Goal: Task Accomplishment & Management: Use online tool/utility

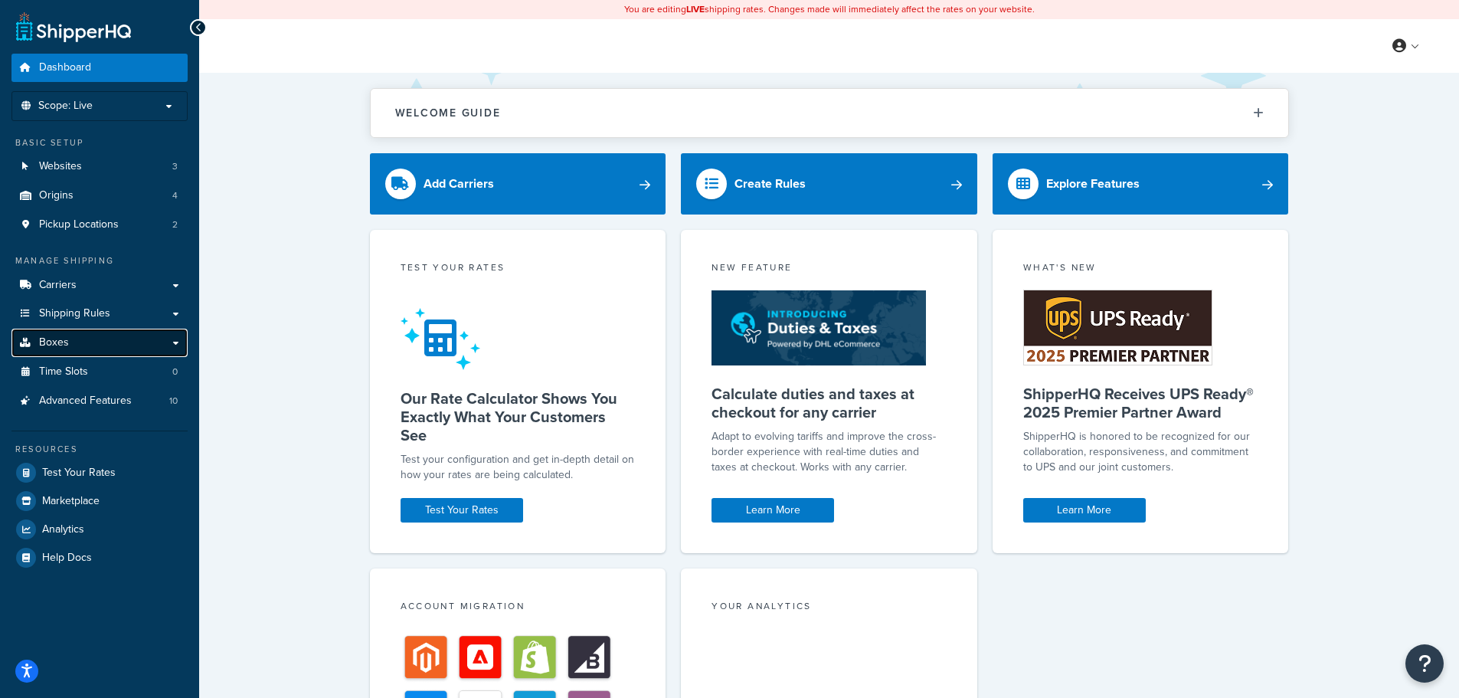
click at [41, 351] on link "Boxes" at bounding box center [99, 343] width 176 height 28
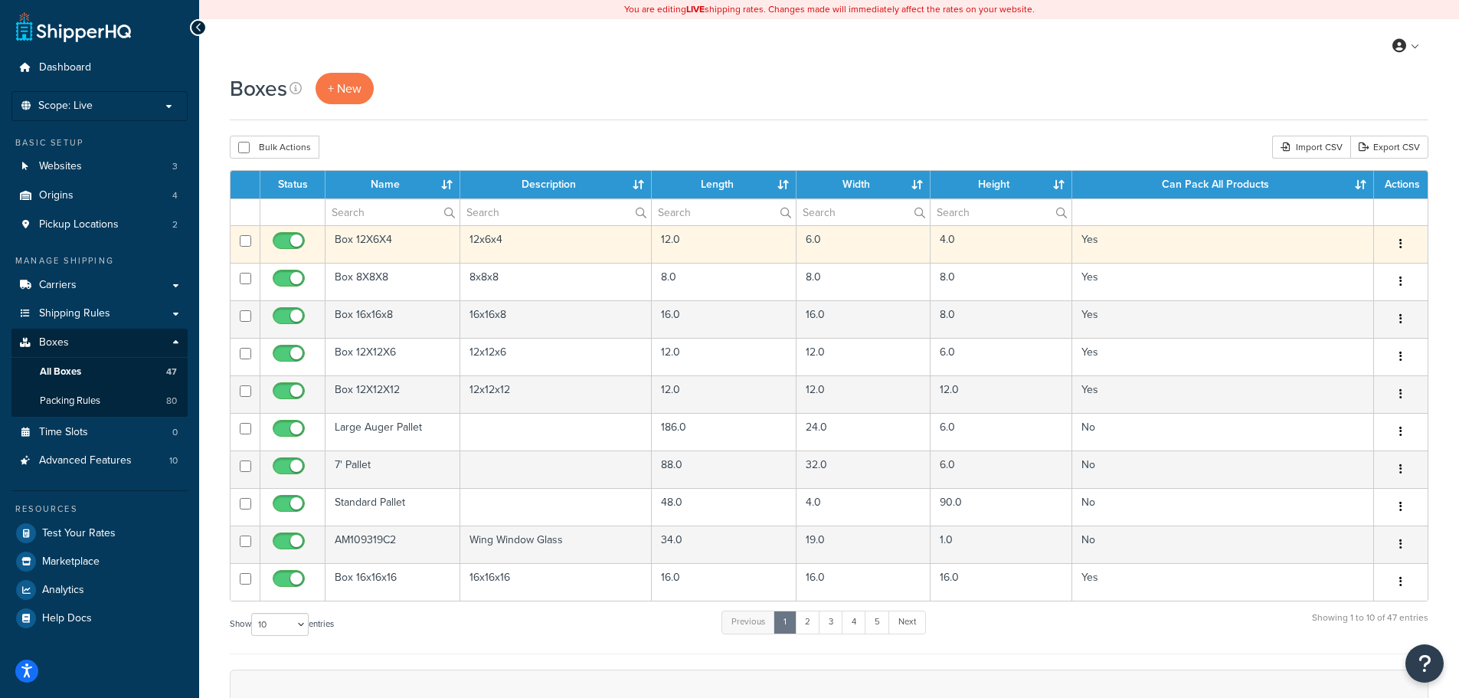
click at [1134, 257] on td "Yes" at bounding box center [1223, 244] width 302 height 38
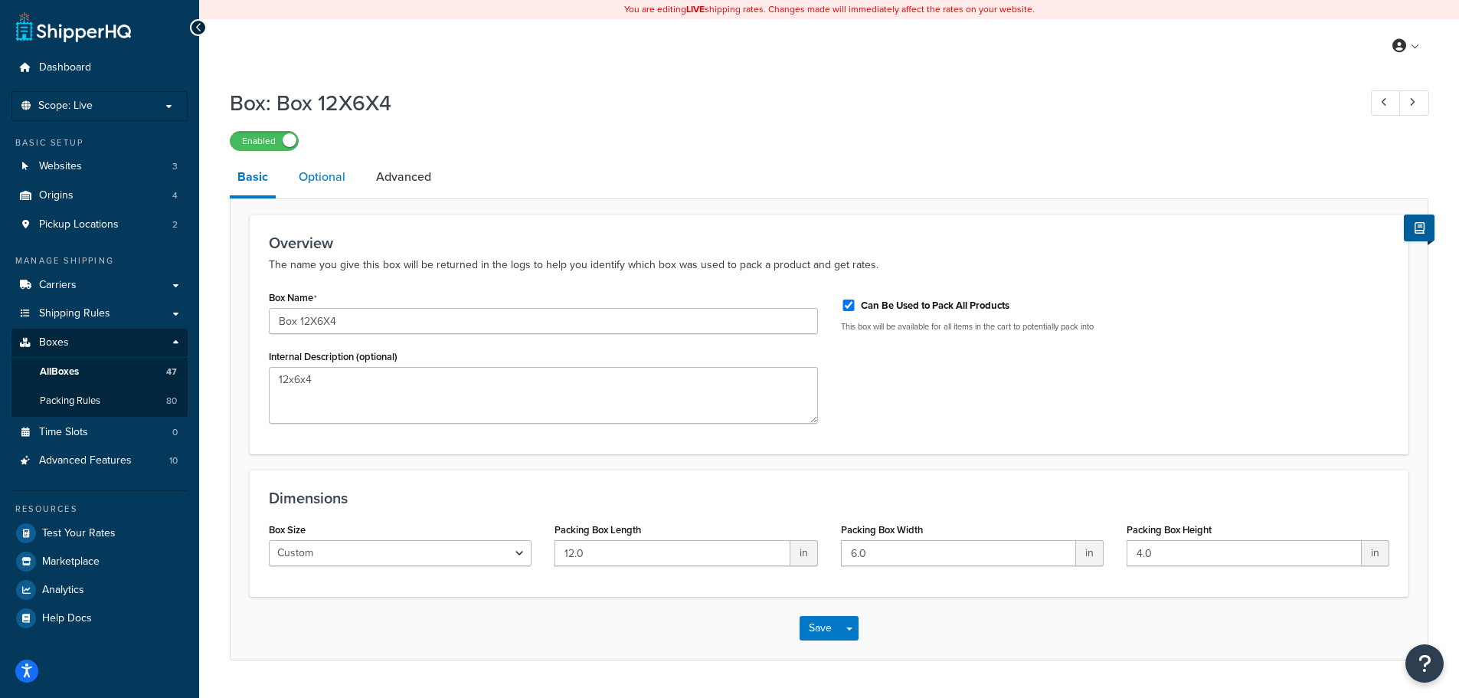
drag, startPoint x: 302, startPoint y: 173, endPoint x: 315, endPoint y: 175, distance: 12.5
click at [302, 174] on link "Optional" at bounding box center [322, 177] width 62 height 37
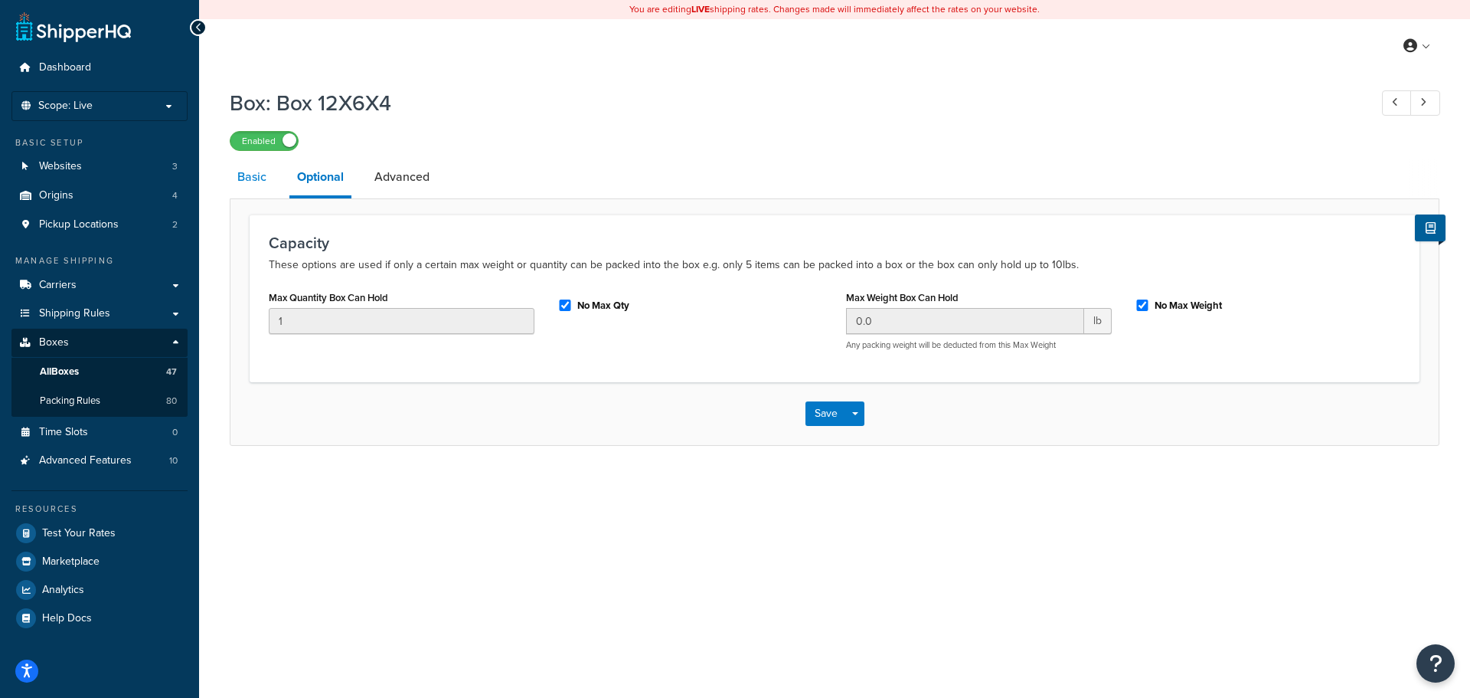
click at [255, 187] on link "Basic" at bounding box center [252, 177] width 44 height 37
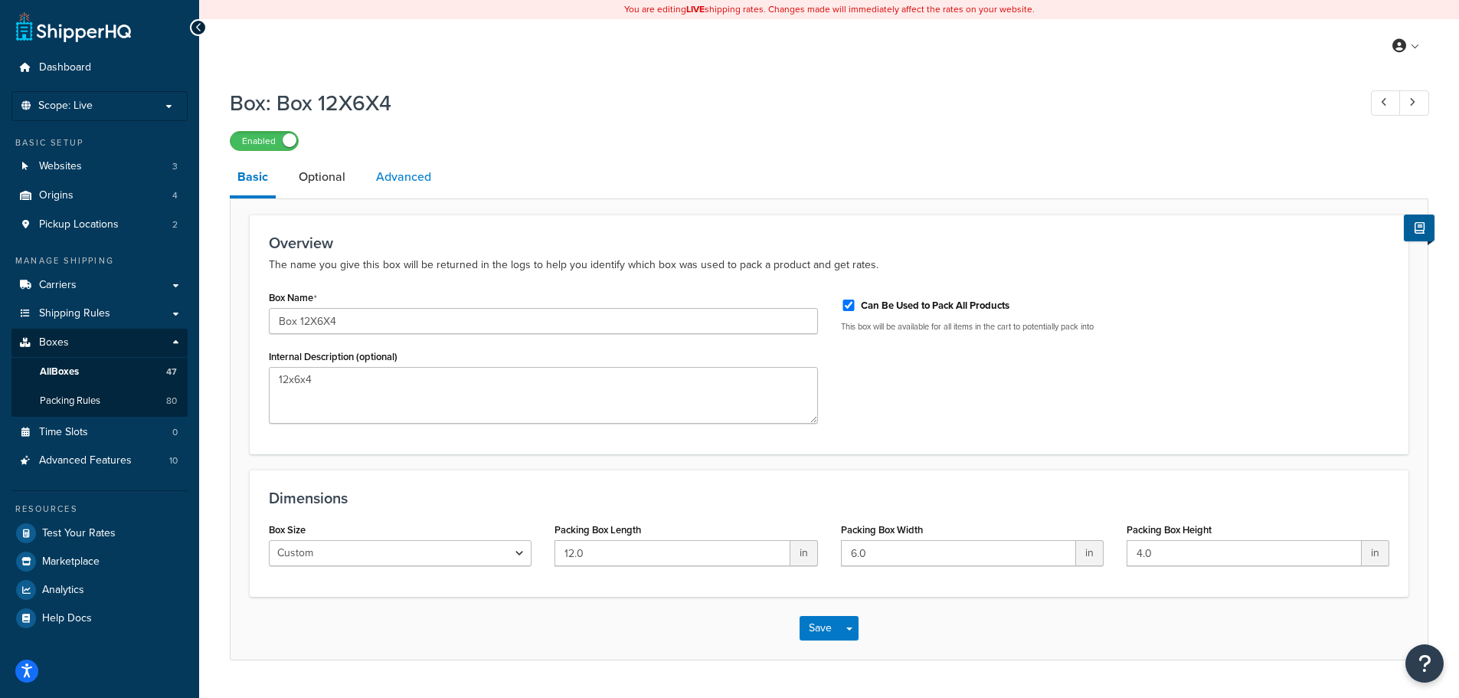
click at [433, 185] on link "Advanced" at bounding box center [403, 177] width 70 height 37
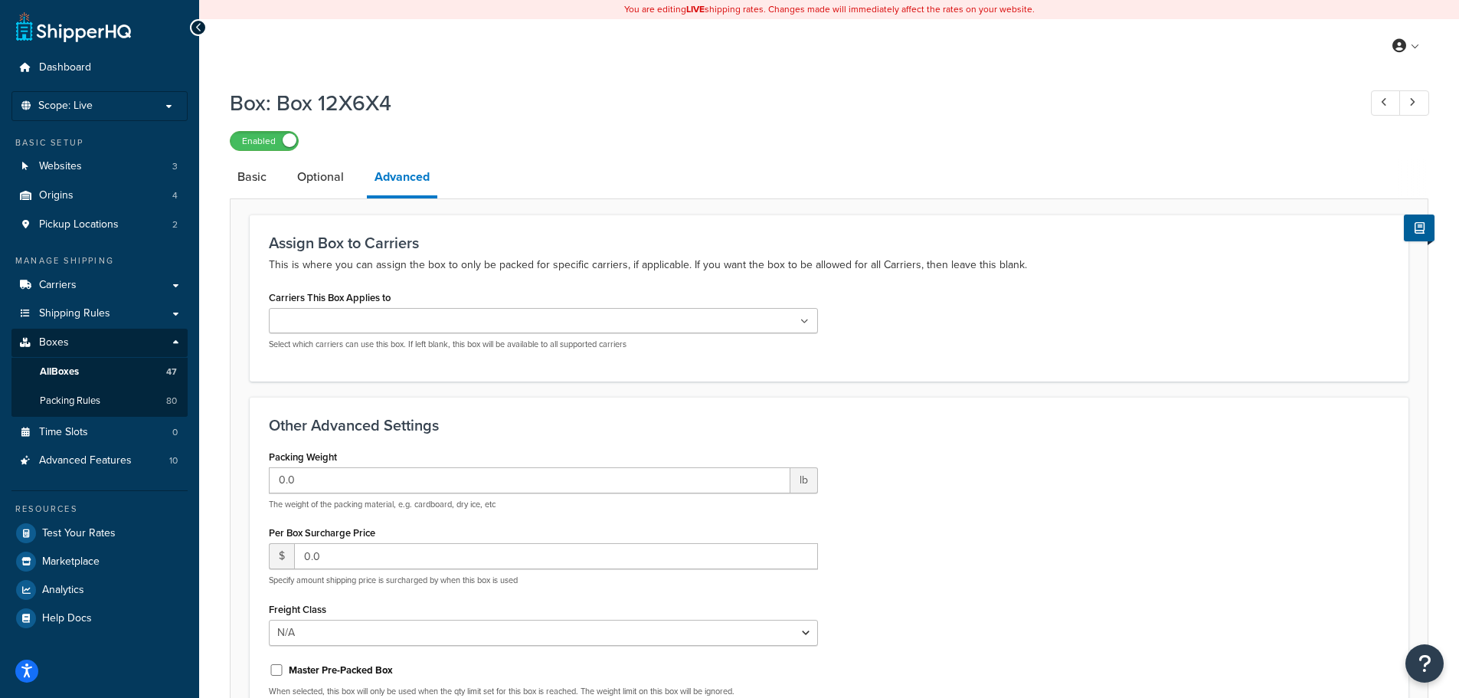
click at [434, 329] on ul at bounding box center [543, 320] width 549 height 25
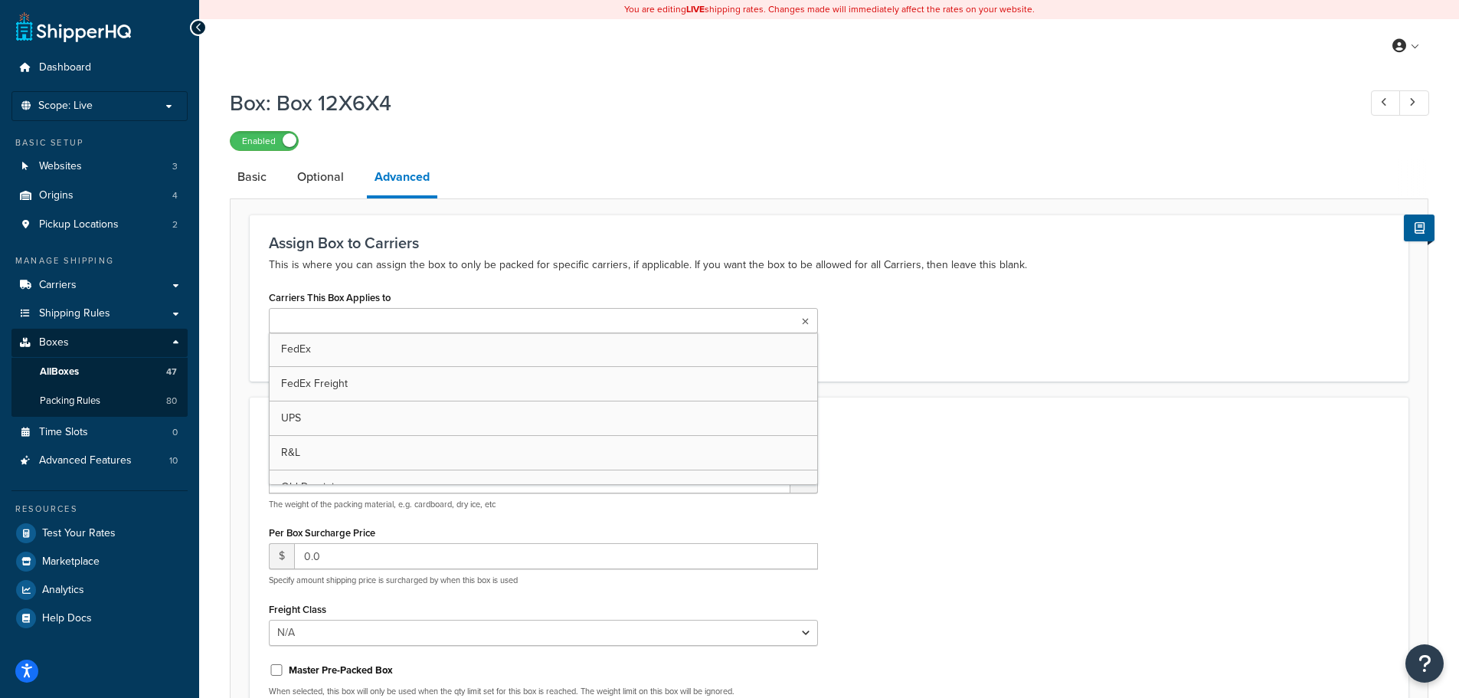
click at [950, 384] on form "Assign Box to Carriers This is where you can assign the box to only be packed f…" at bounding box center [829, 527] width 1197 height 627
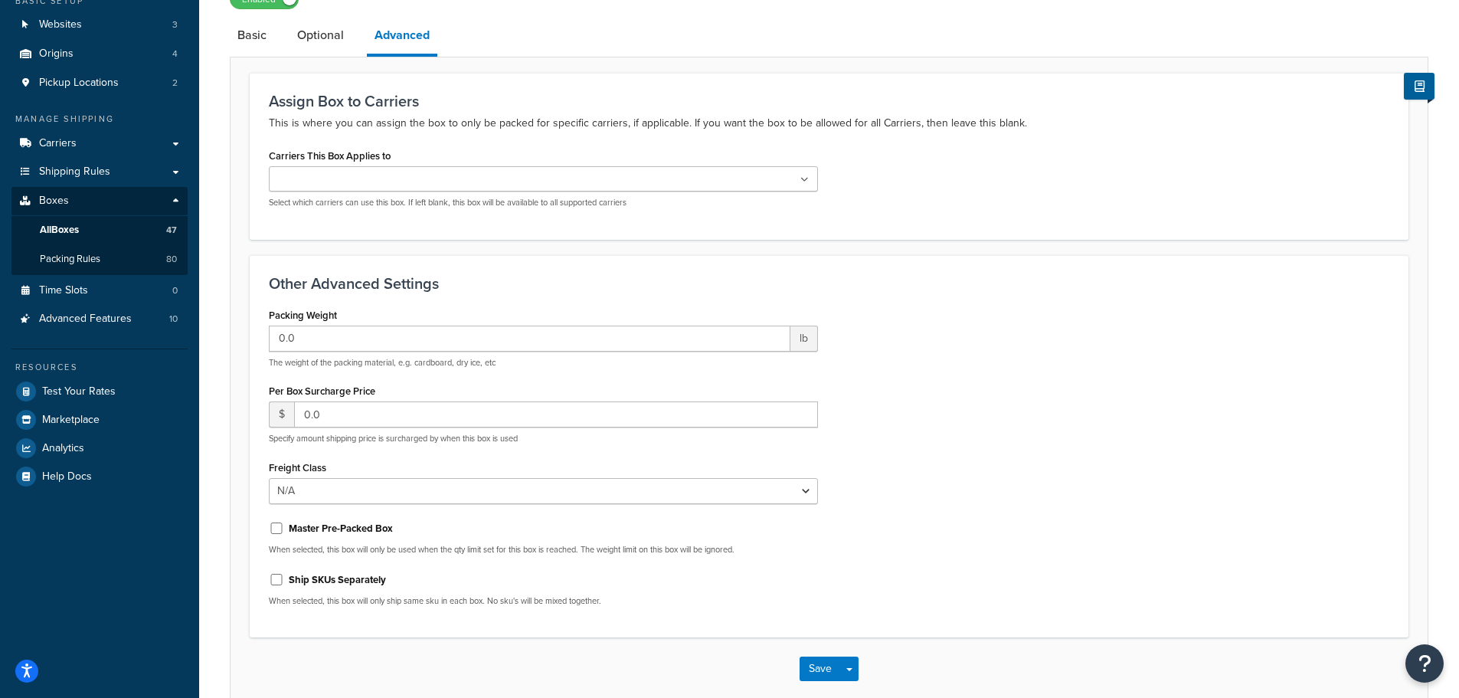
scroll to position [153, 0]
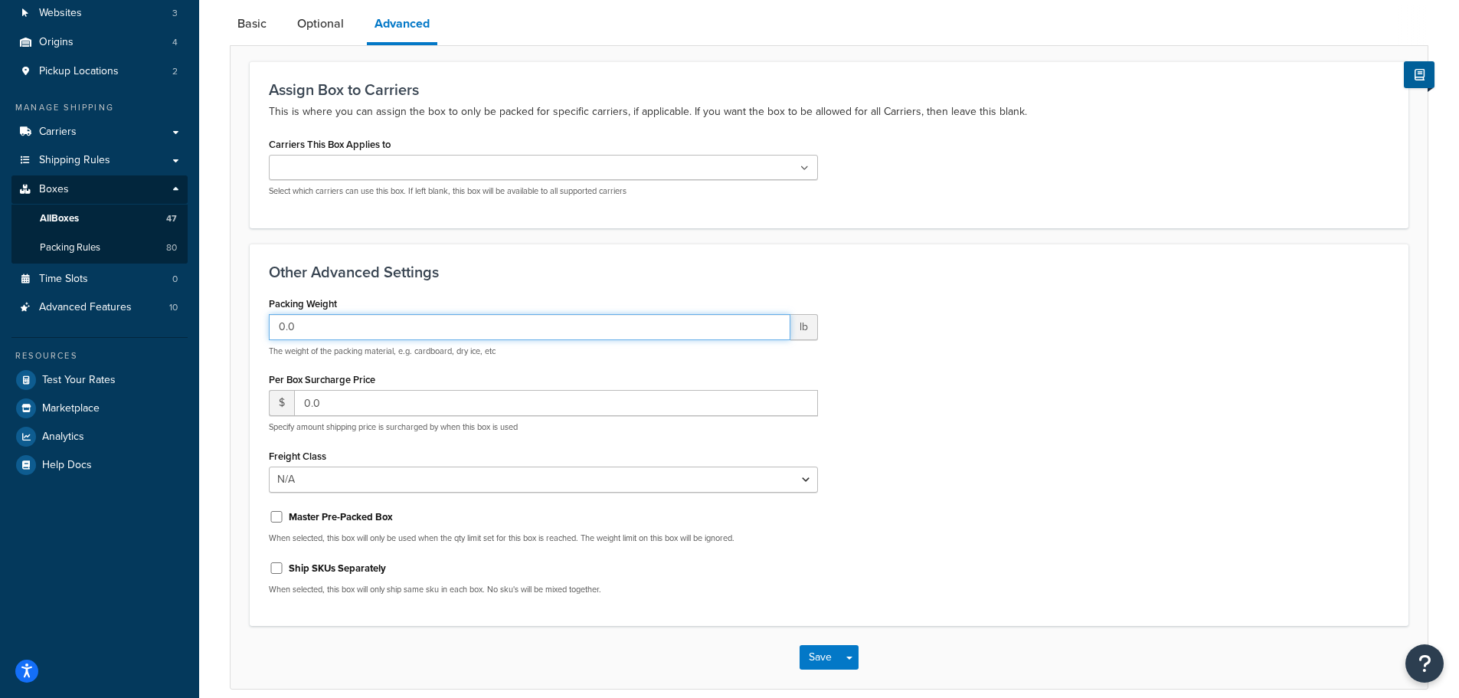
drag, startPoint x: 462, startPoint y: 331, endPoint x: 271, endPoint y: 322, distance: 190.9
click at [273, 322] on input "0.0" at bounding box center [530, 327] width 522 height 26
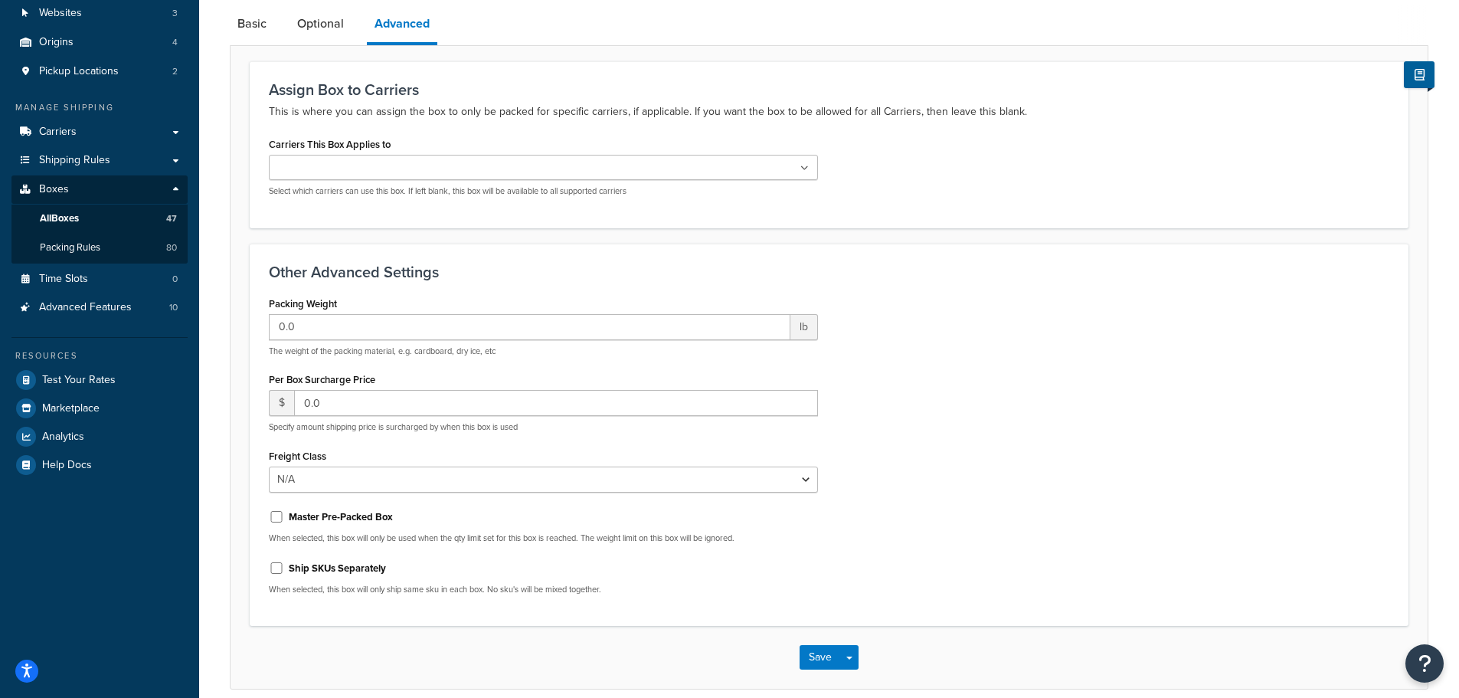
click at [1068, 359] on div "Packing Weight 0.0 lb The weight of the packing material, e.g. cardboard, dry i…" at bounding box center [828, 450] width 1143 height 315
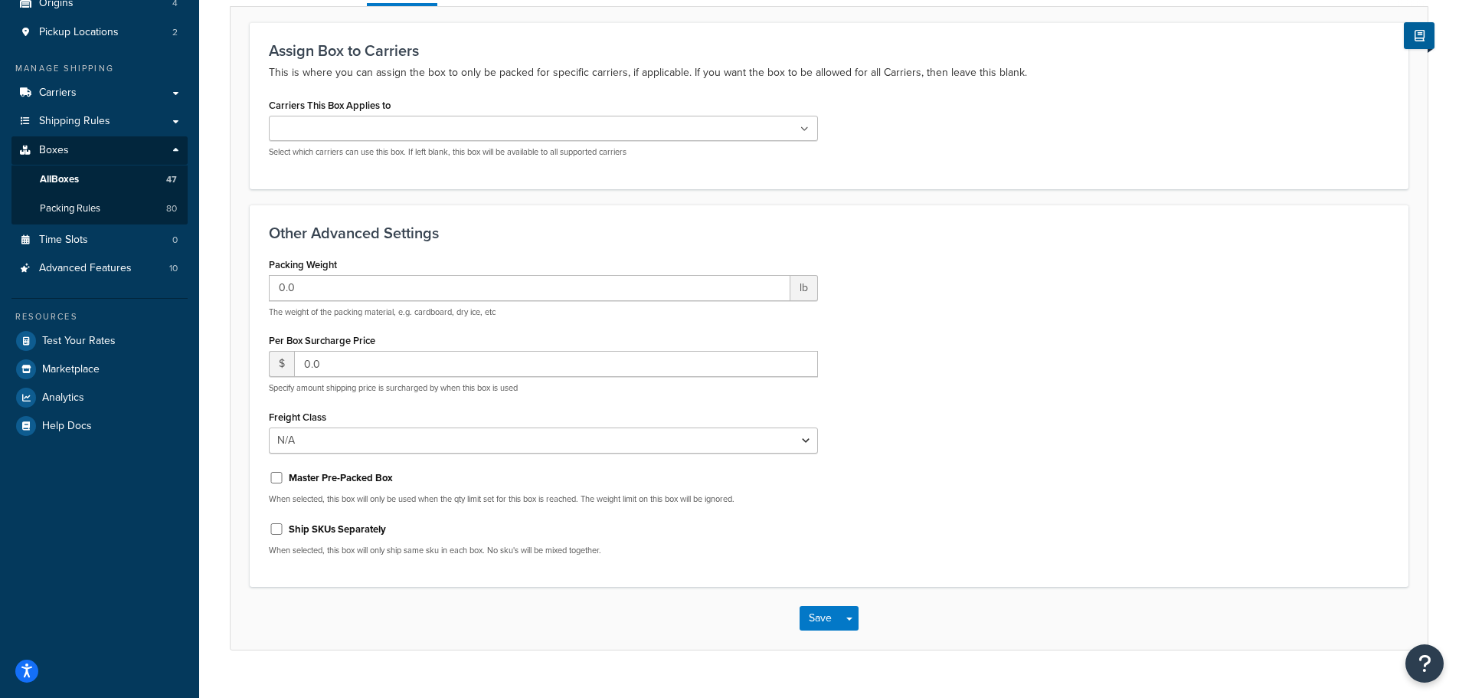
scroll to position [224, 0]
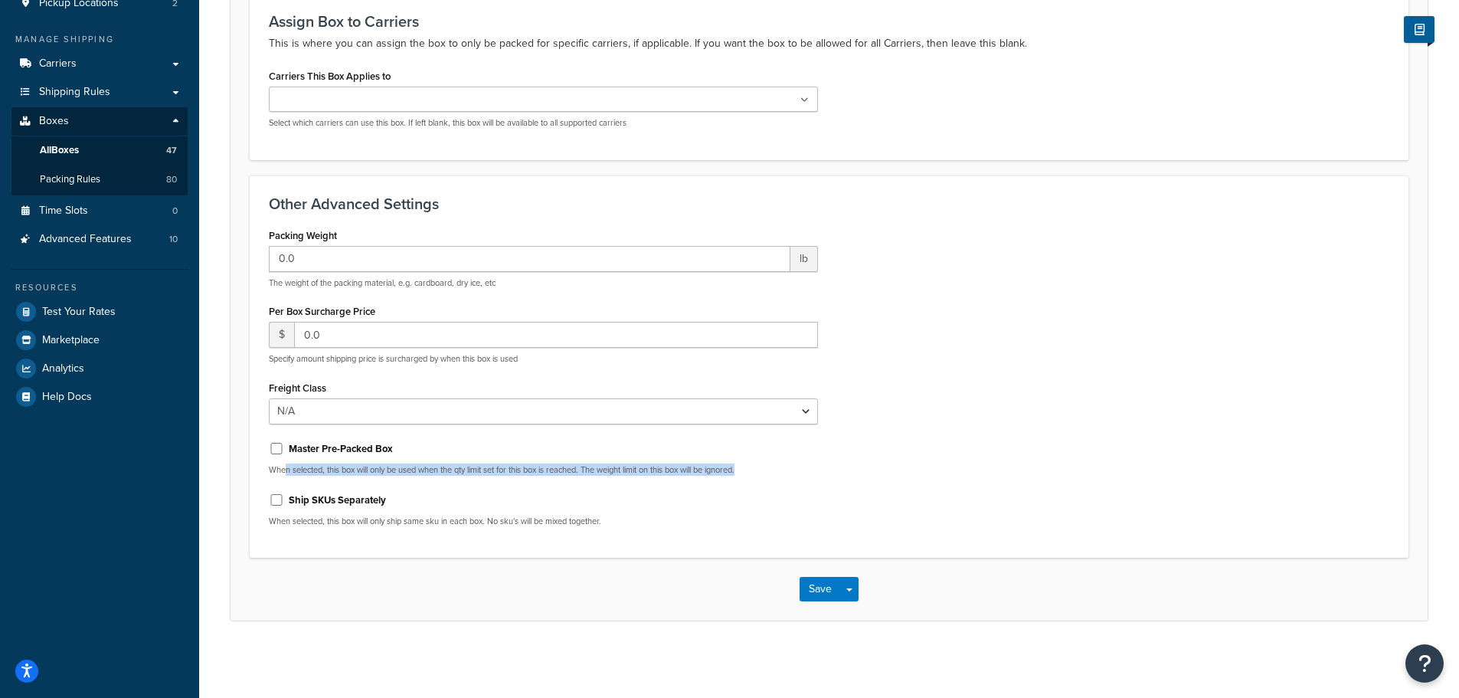
drag, startPoint x: 285, startPoint y: 472, endPoint x: 809, endPoint y: 457, distance: 524.0
click at [795, 461] on div "Master Pre-Packed Box When selected, this box will only be used when the qty li…" at bounding box center [543, 456] width 549 height 40
click at [1027, 430] on div "Packing Weight 0.0 lb The weight of the packing material, e.g. cardboard, dry i…" at bounding box center [828, 381] width 1143 height 315
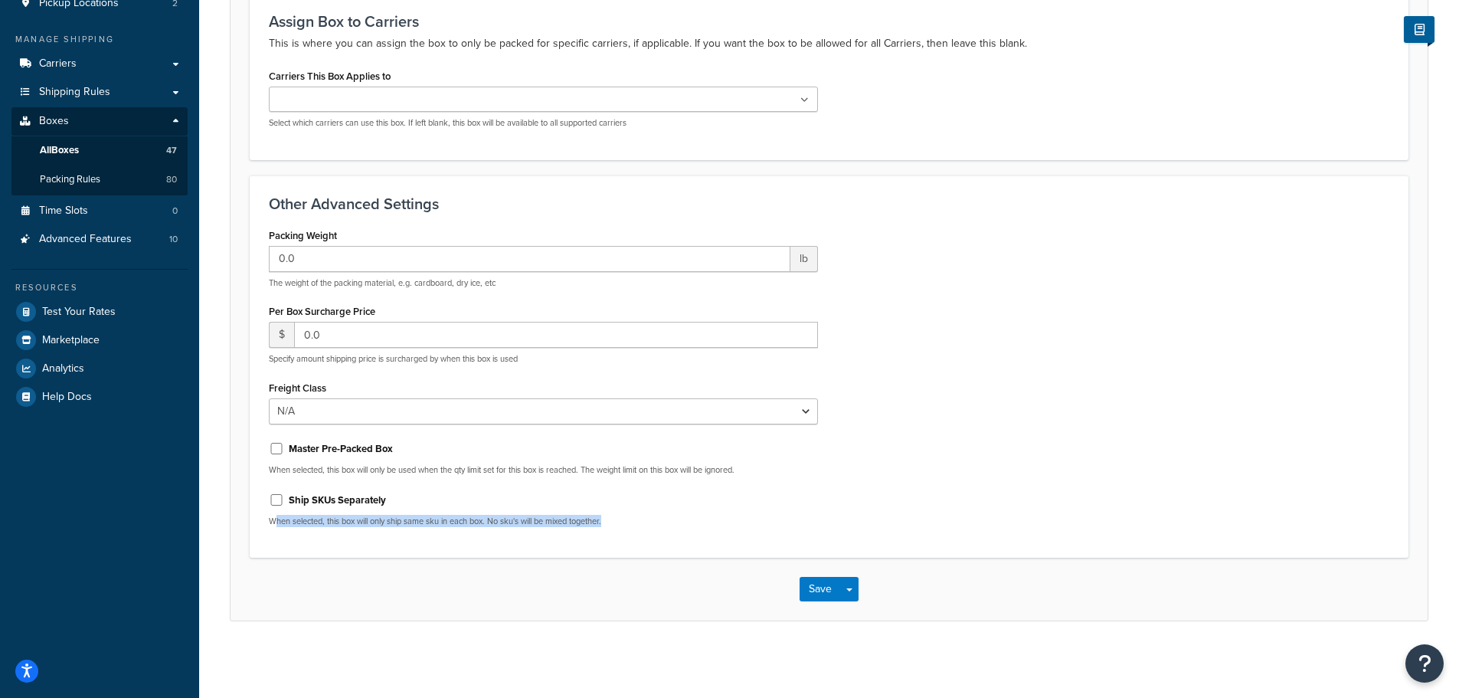
drag, startPoint x: 276, startPoint y: 522, endPoint x: 652, endPoint y: 519, distance: 376.0
click at [652, 519] on p "When selected, this box will only ship same sku in each box. No sku's will be m…" at bounding box center [543, 520] width 549 height 11
click at [656, 515] on p "When selected, this box will only ship same sku in each box. No sku's will be m…" at bounding box center [543, 520] width 549 height 11
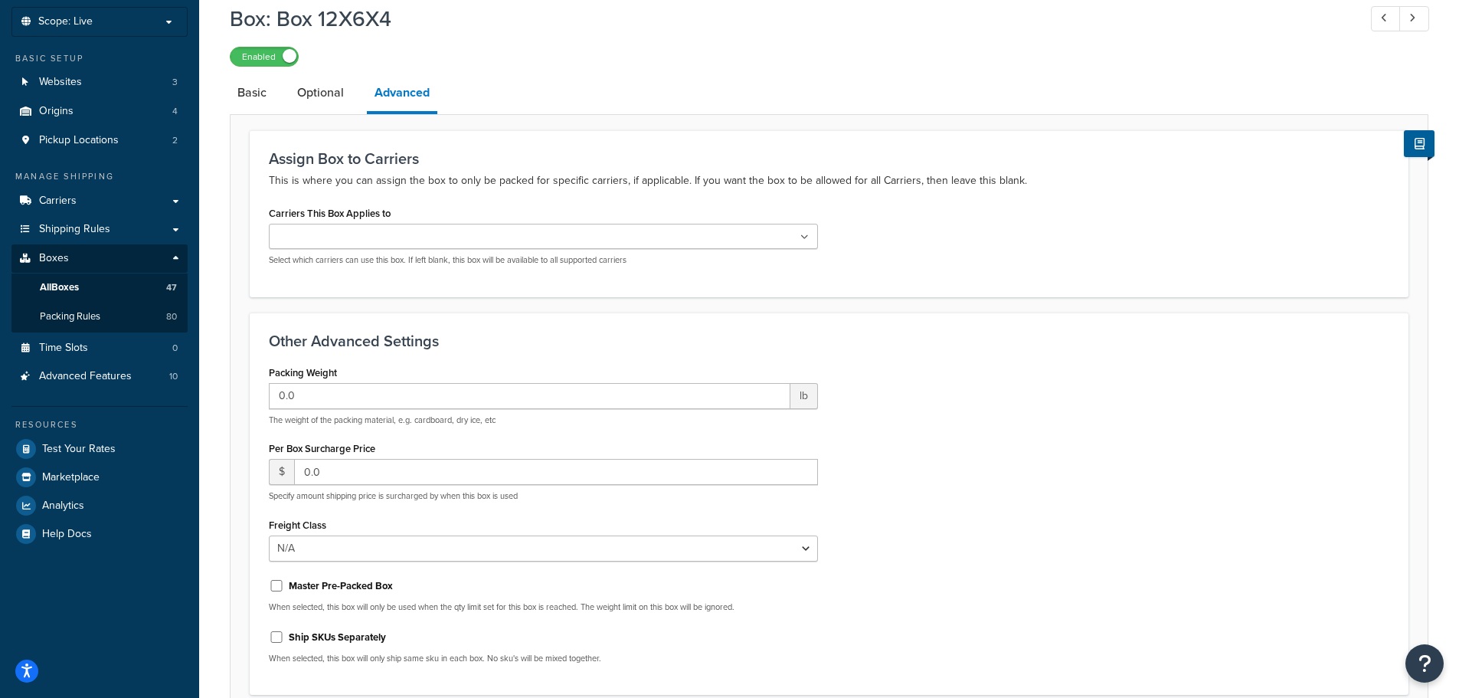
scroll to position [0, 0]
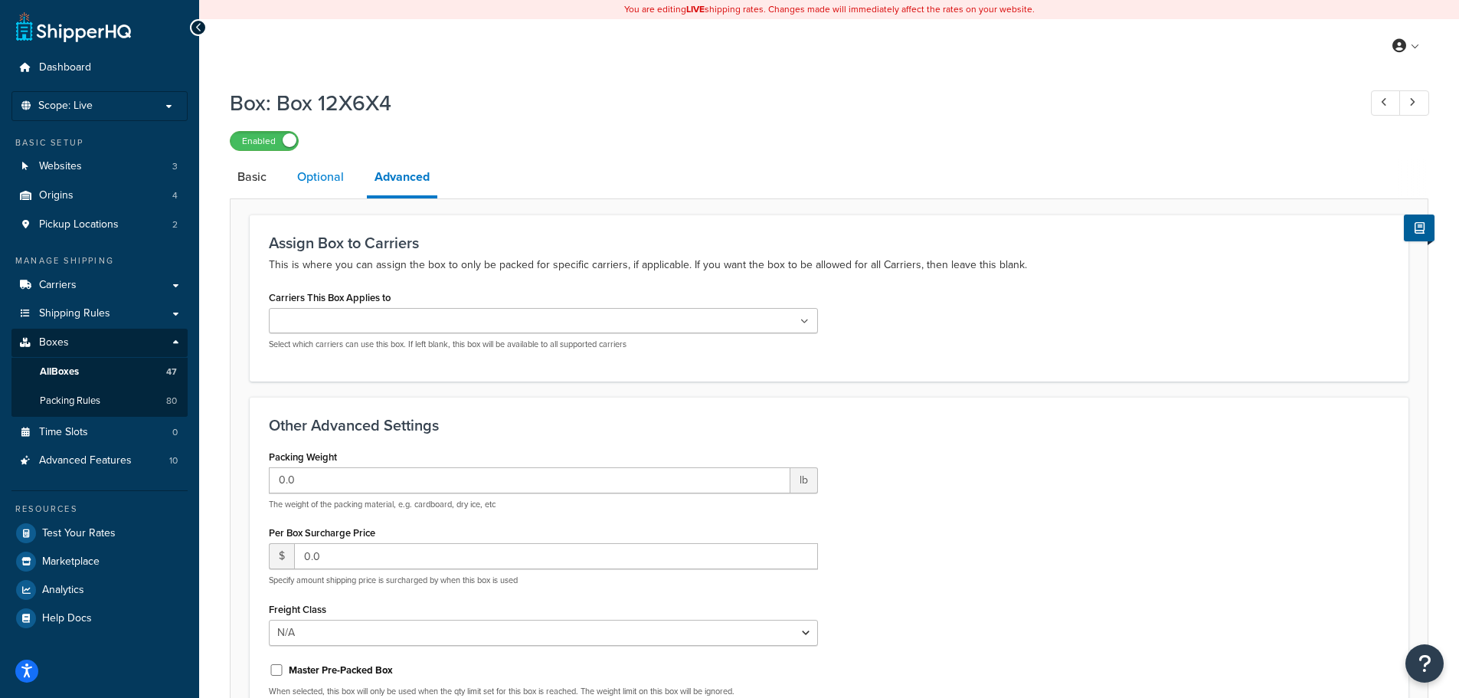
click at [318, 184] on link "Optional" at bounding box center [320, 177] width 62 height 37
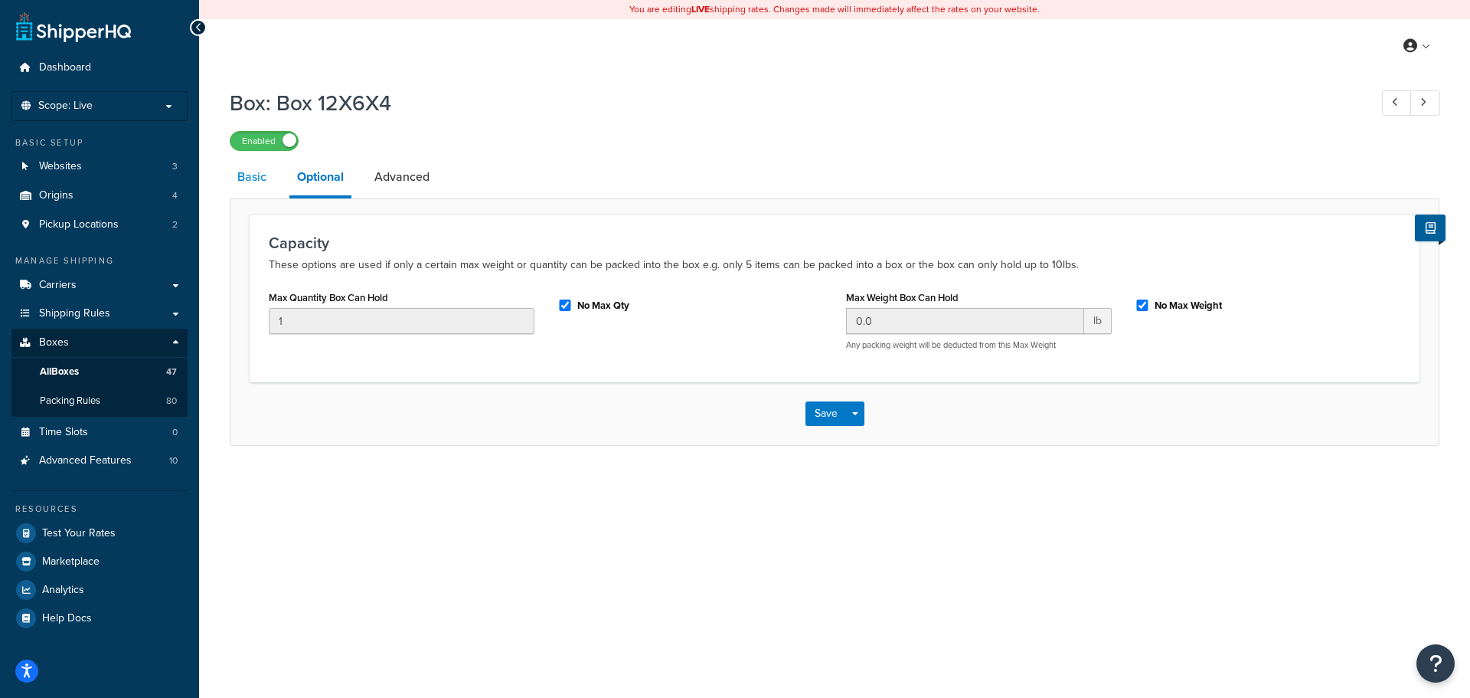
click at [259, 178] on link "Basic" at bounding box center [252, 177] width 44 height 37
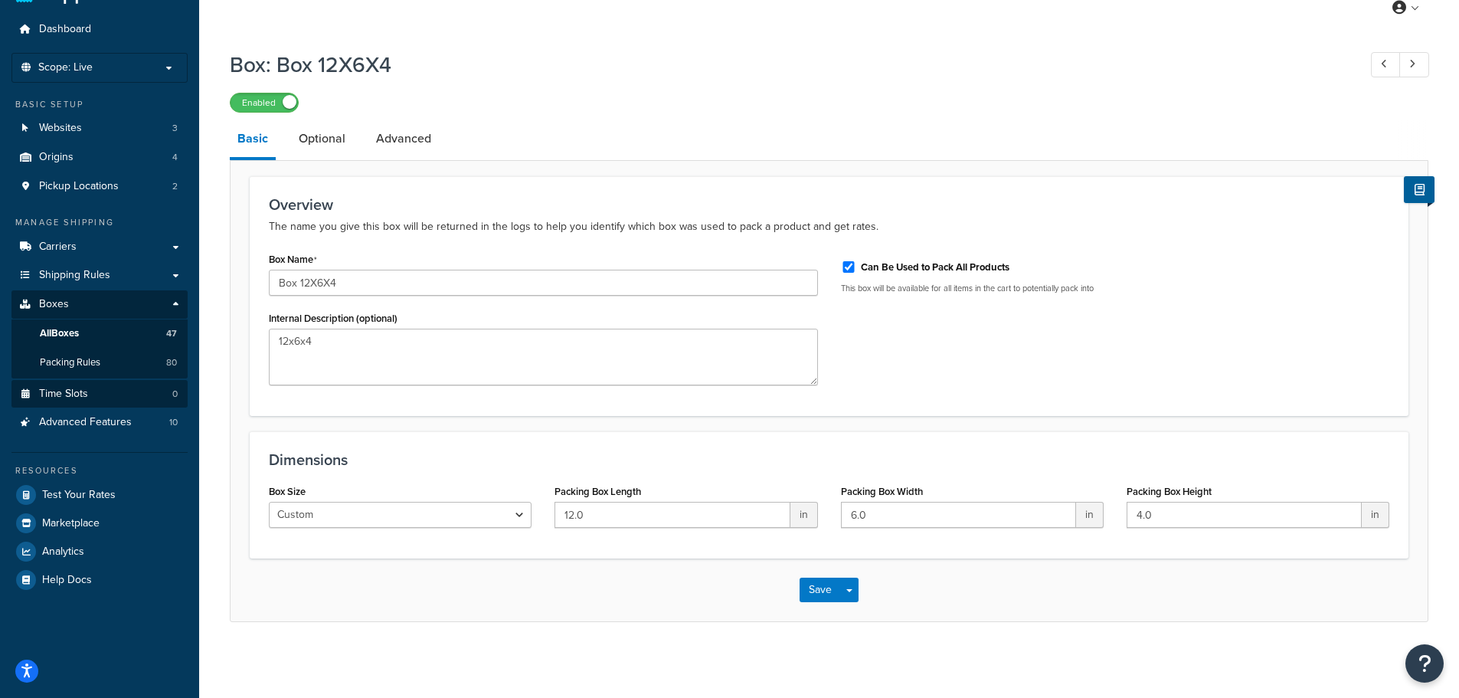
scroll to position [41, 0]
click at [118, 365] on link "Packing Rules 80" at bounding box center [99, 362] width 176 height 28
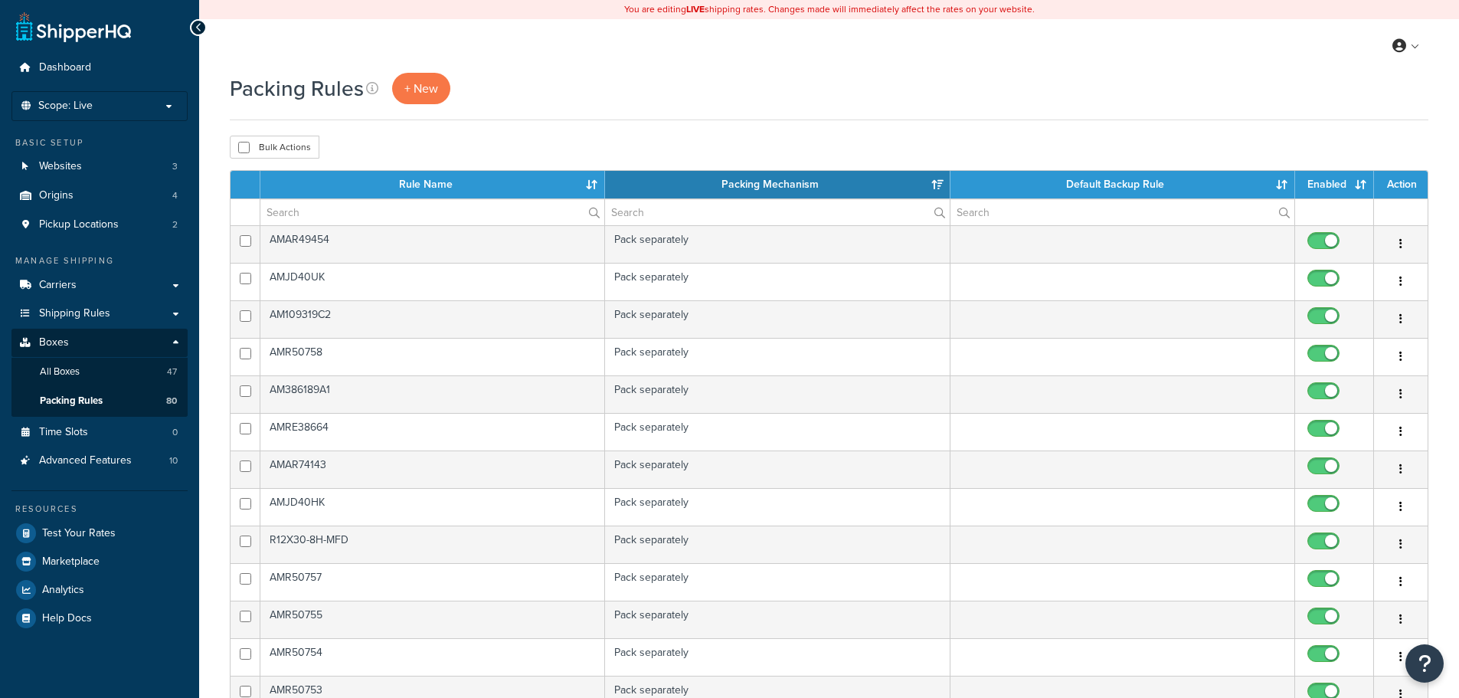
select select "15"
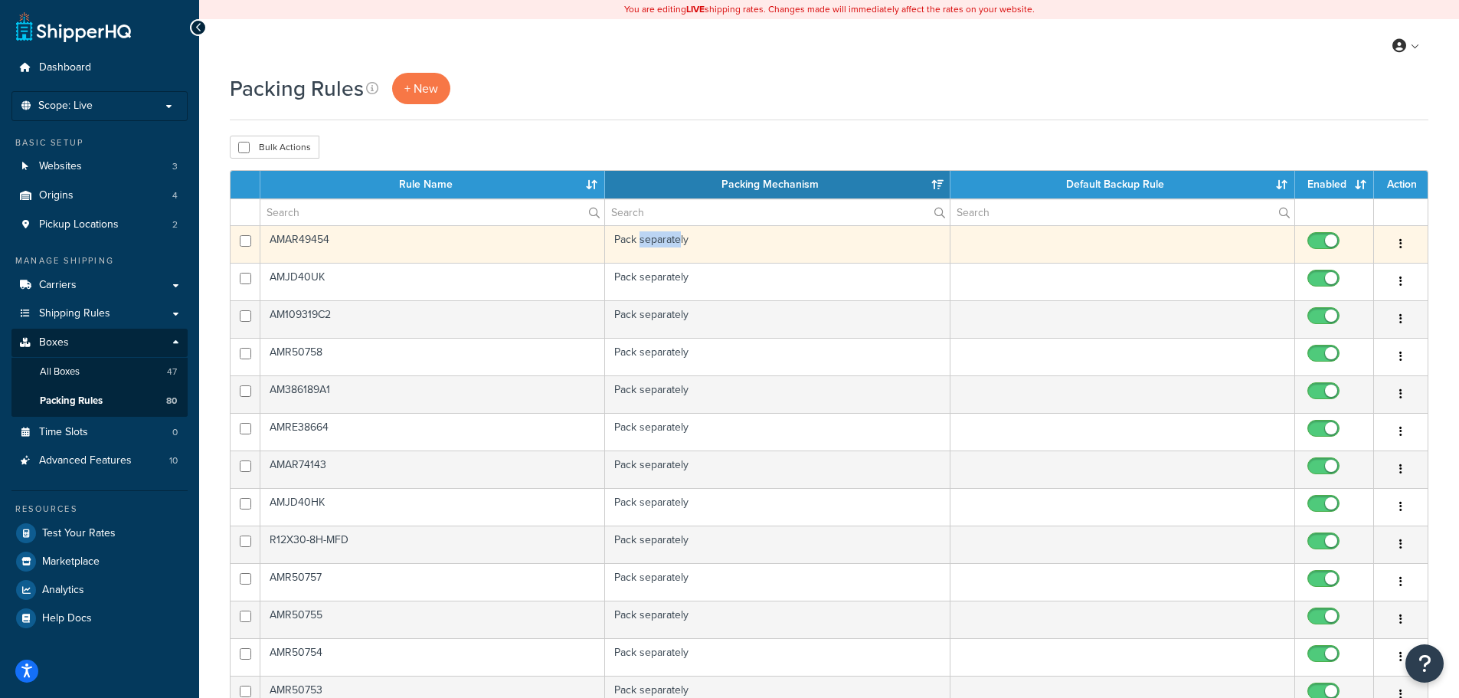
drag, startPoint x: 639, startPoint y: 244, endPoint x: 679, endPoint y: 245, distance: 40.6
click at [679, 245] on td "Pack separately" at bounding box center [777, 244] width 345 height 38
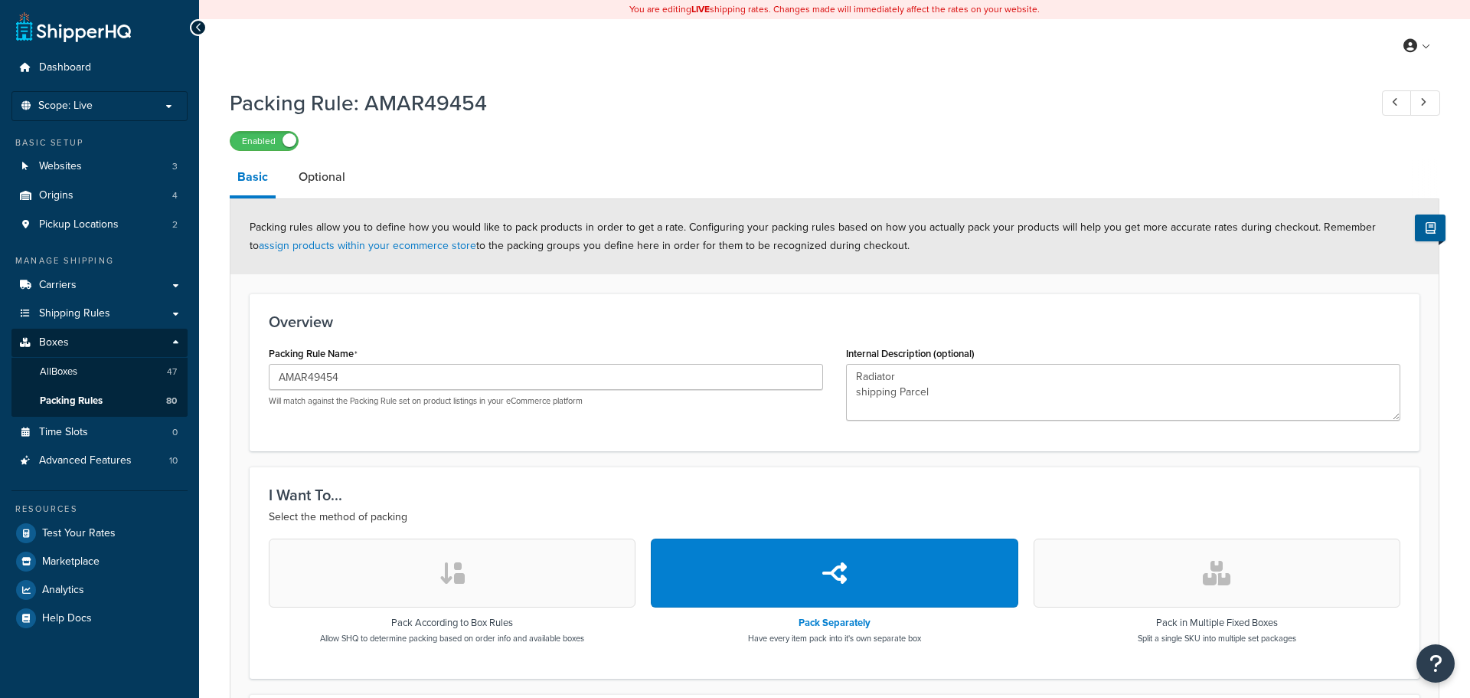
select select "686331"
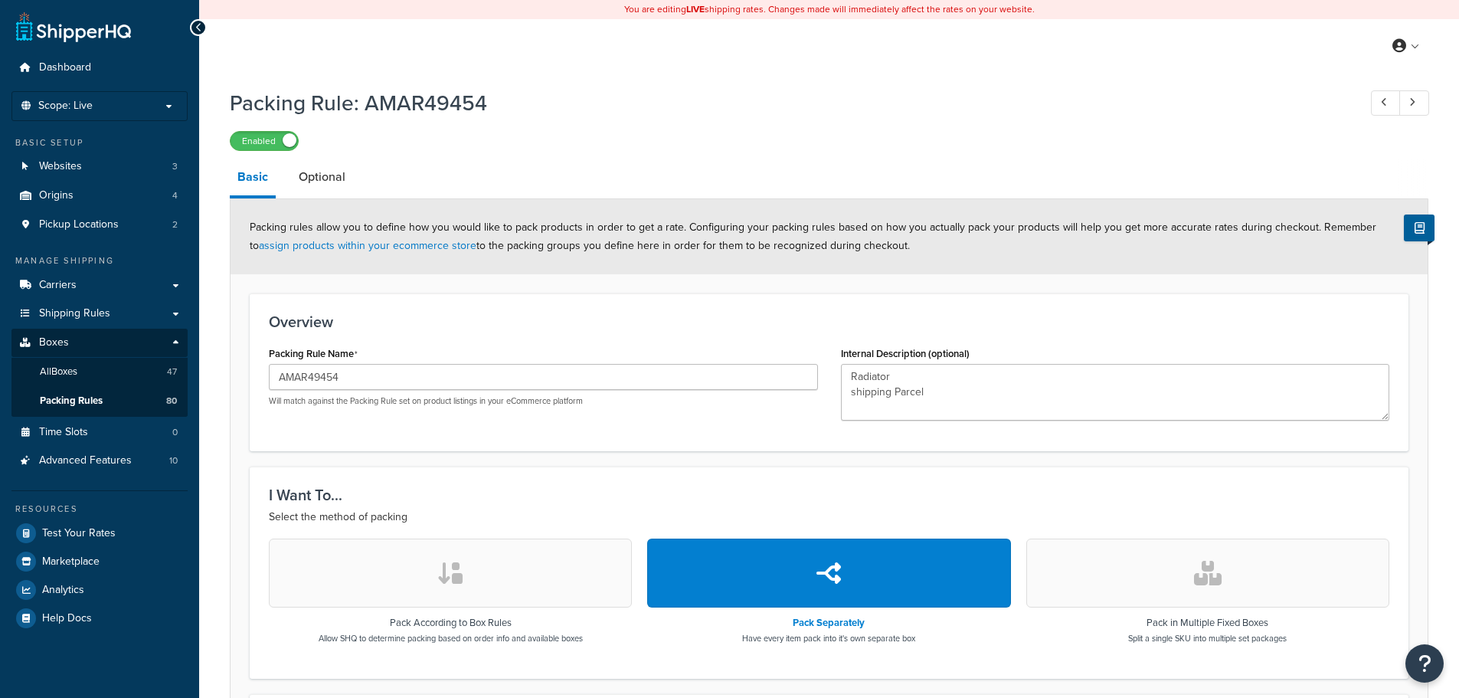
drag, startPoint x: 0, startPoint y: 0, endPoint x: 710, endPoint y: 146, distance: 724.8
click at [710, 146] on div "Enabled" at bounding box center [829, 139] width 1198 height 21
click at [108, 465] on span "Advanced Features" at bounding box center [85, 460] width 93 height 13
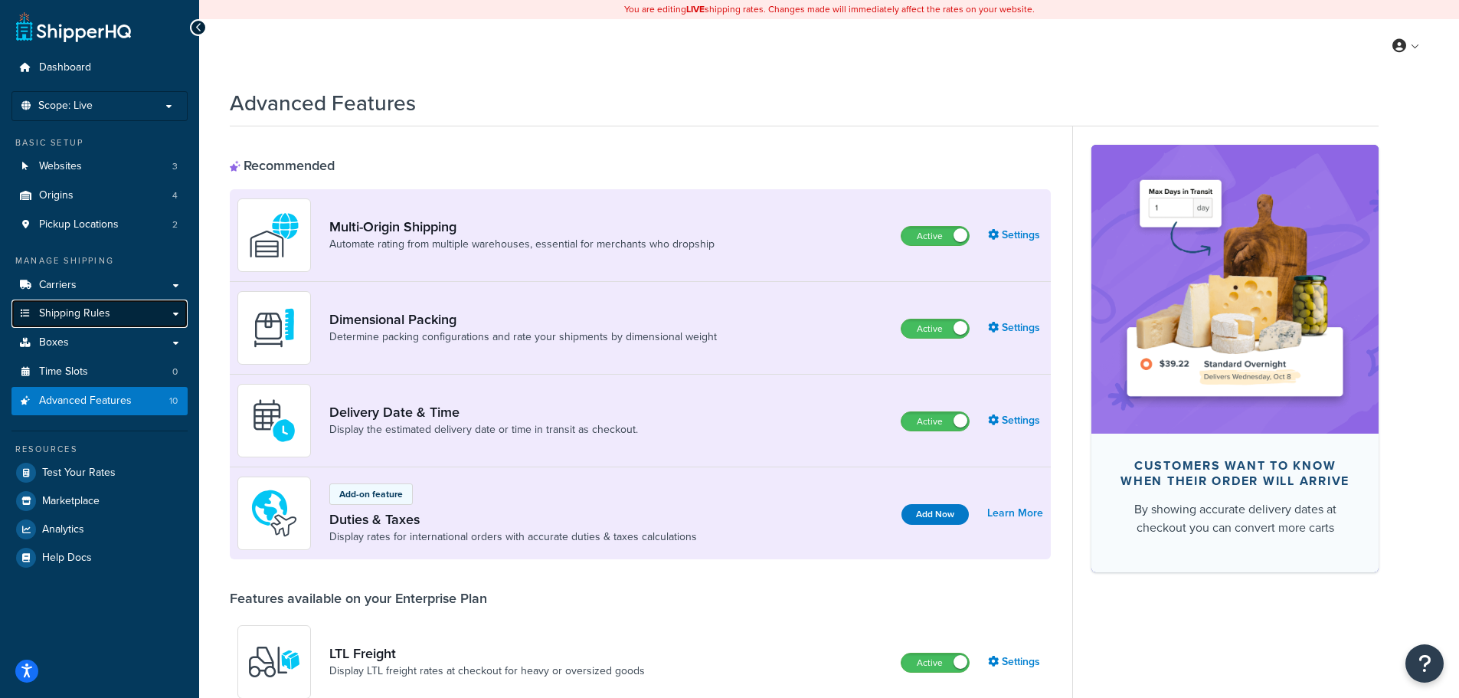
click at [119, 313] on link "Shipping Rules" at bounding box center [99, 313] width 176 height 28
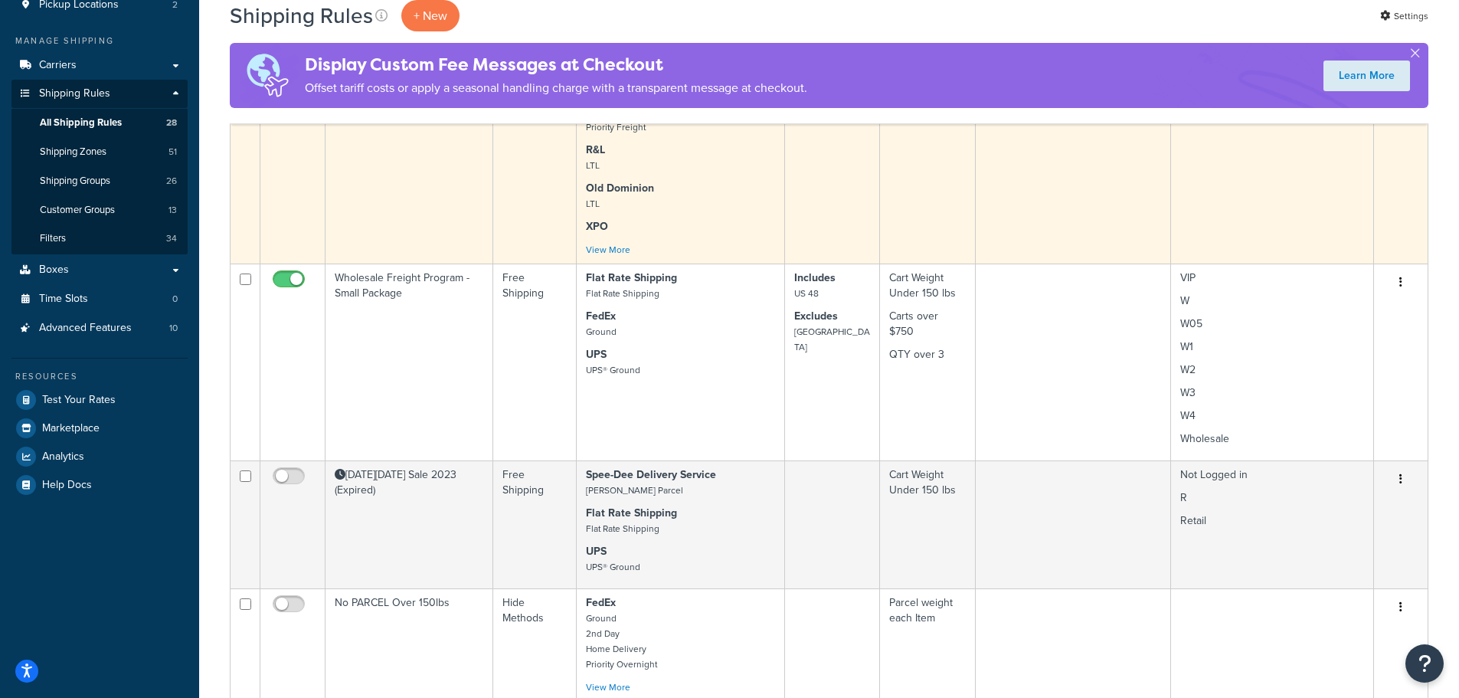
scroll to position [153, 0]
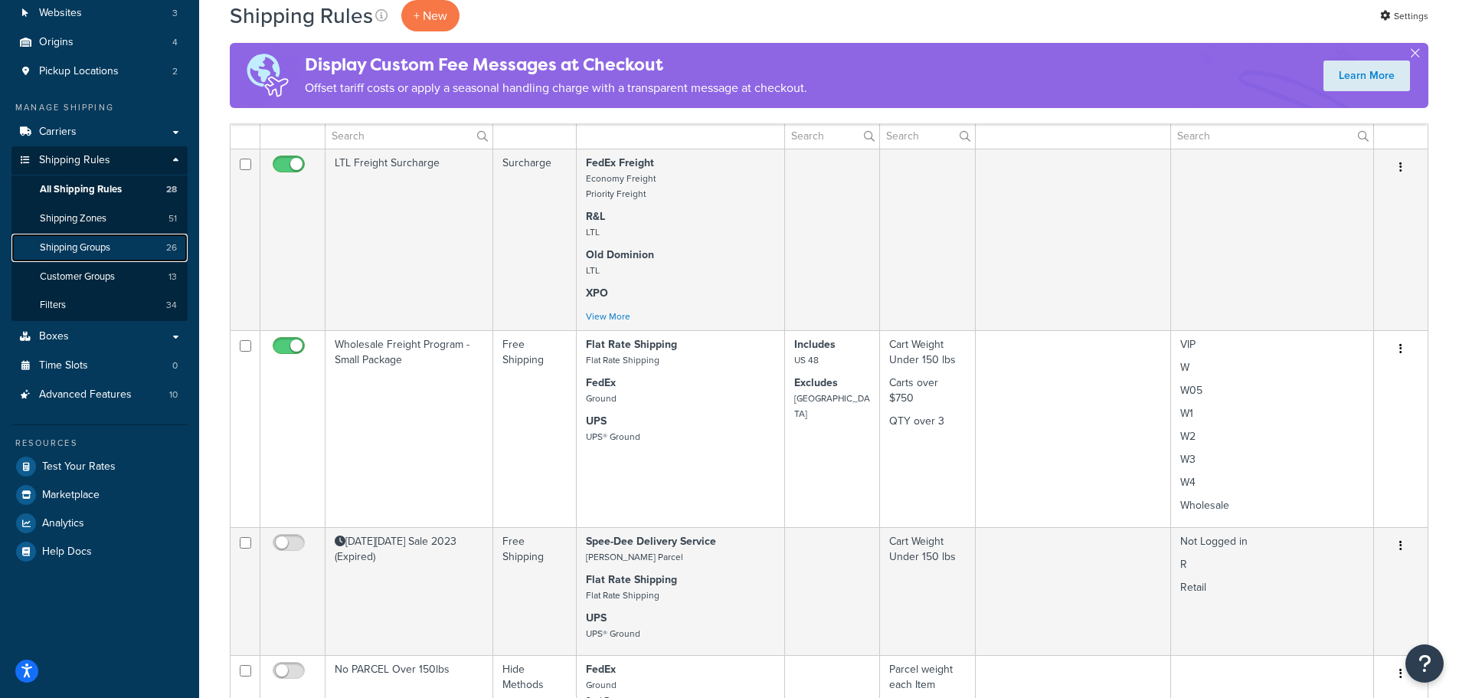
click at [101, 254] on link "Shipping Groups 26" at bounding box center [99, 248] width 176 height 28
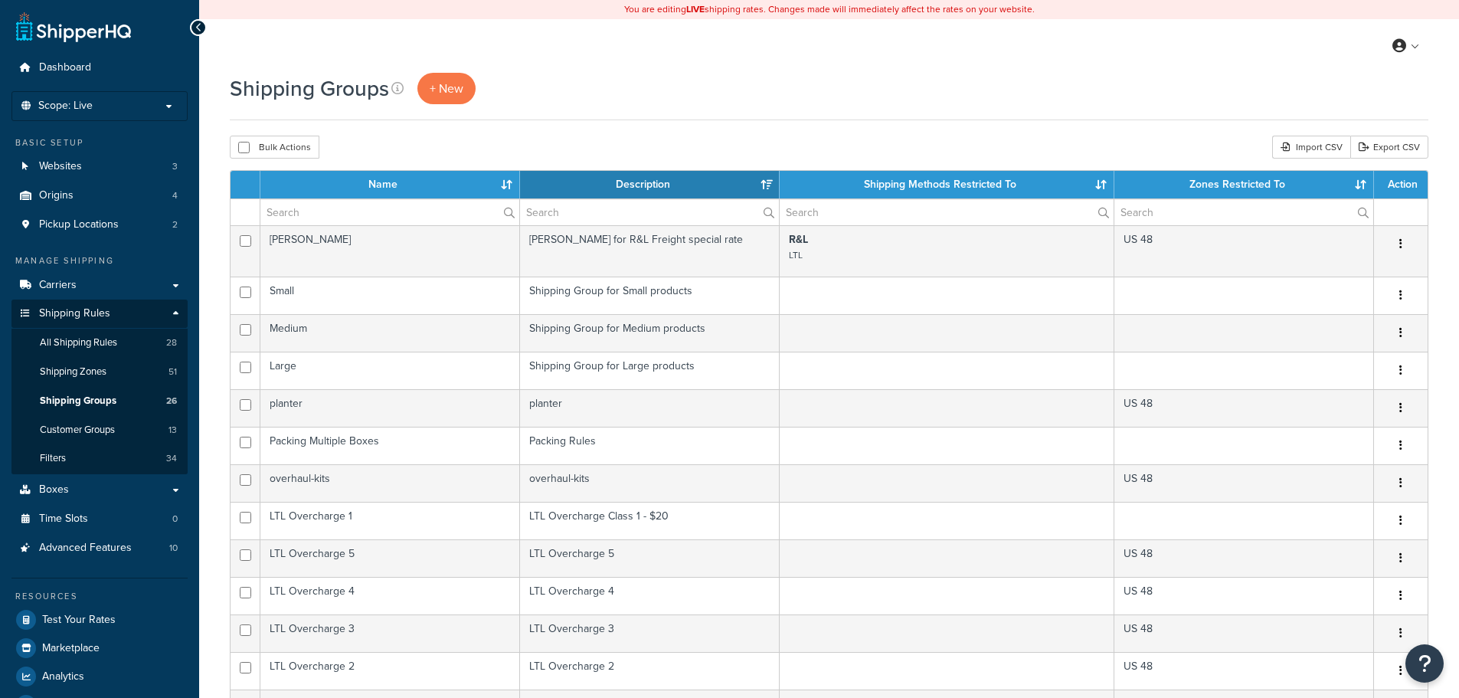
select select "15"
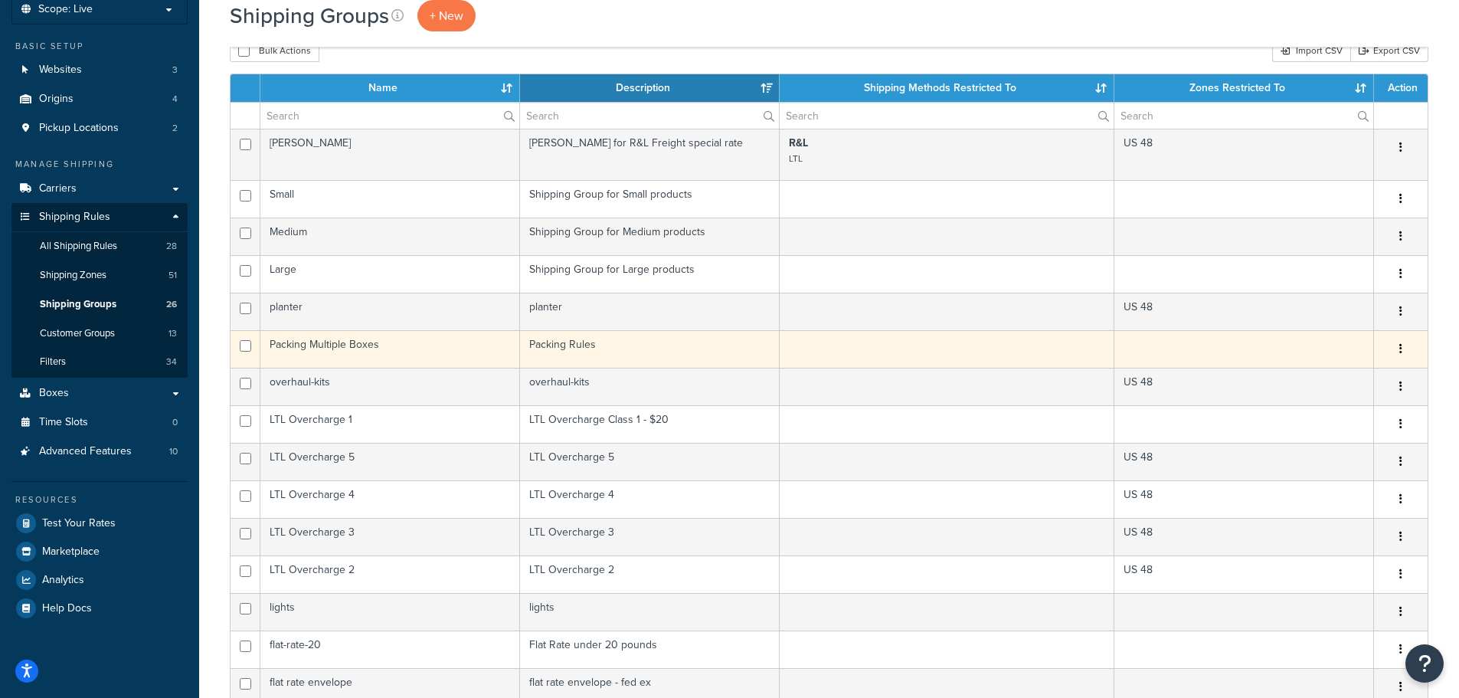
scroll to position [77, 0]
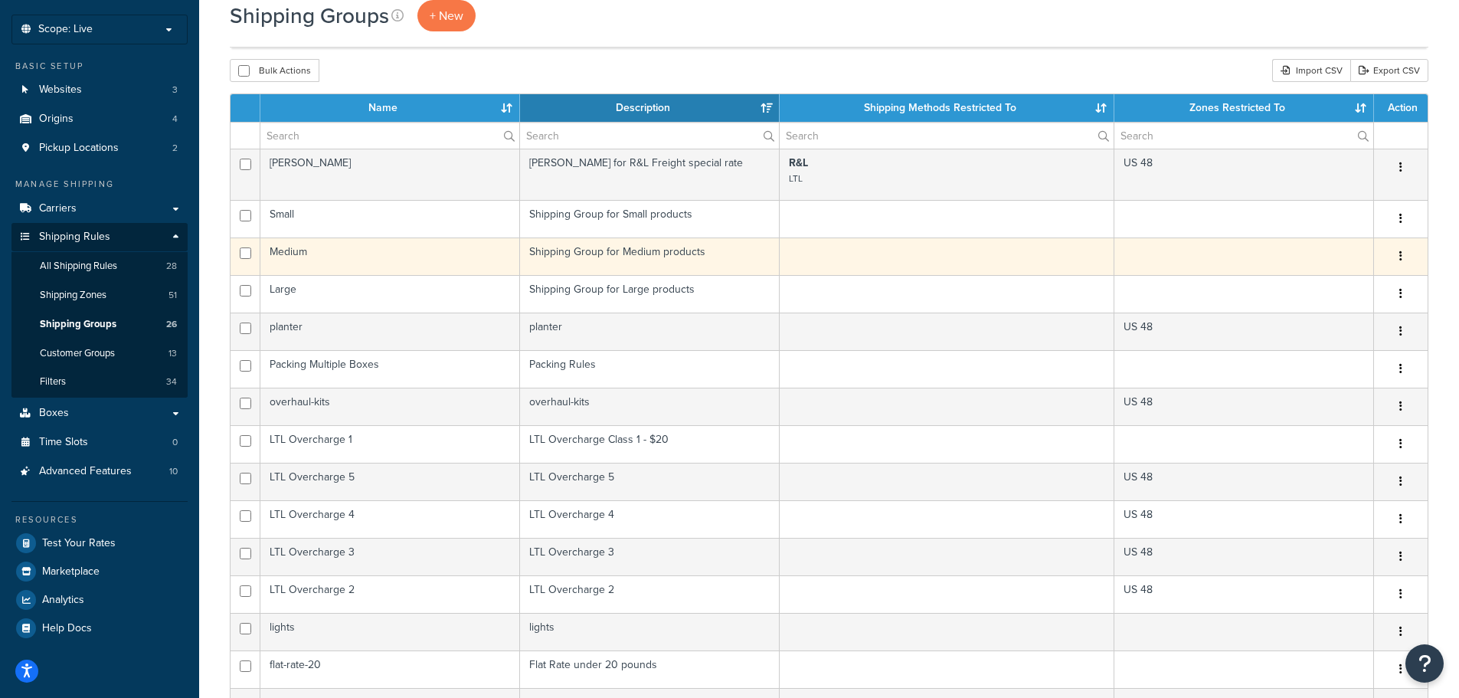
click at [338, 250] on td "Medium" at bounding box center [390, 256] width 260 height 38
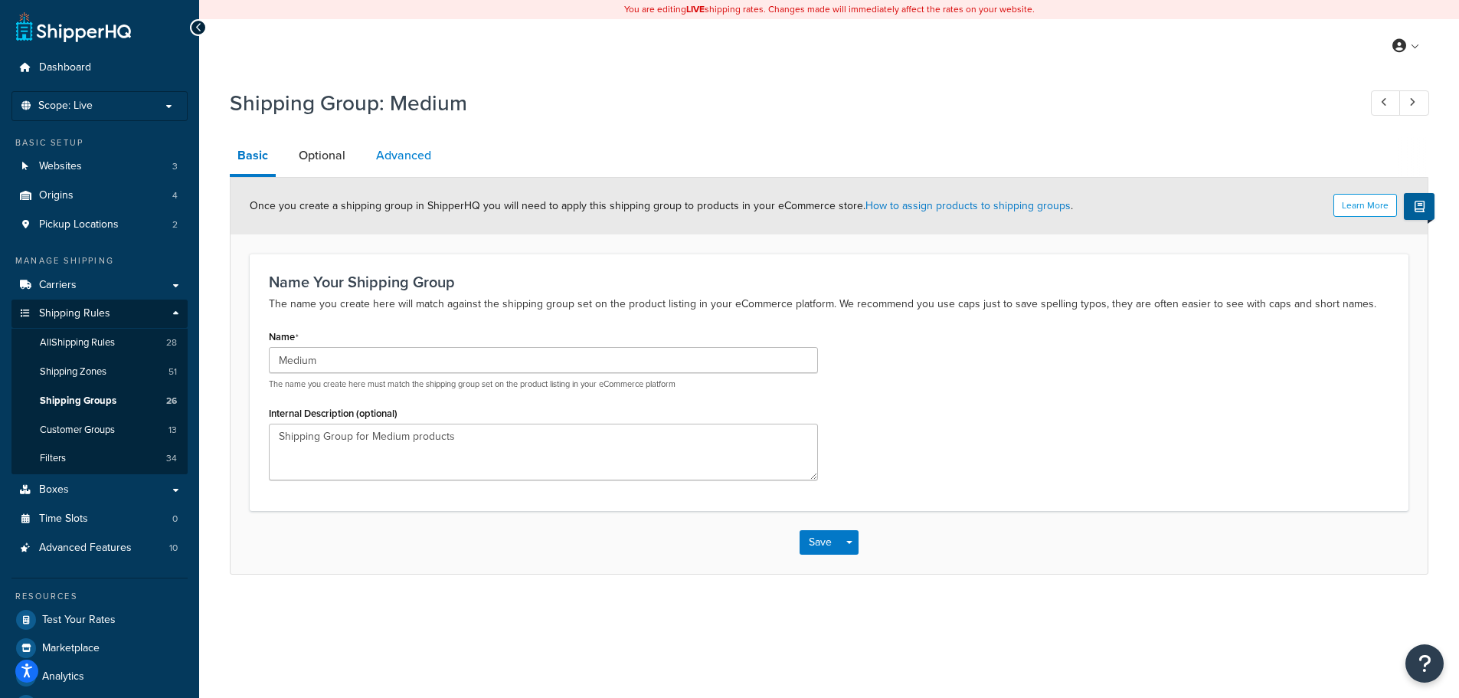
click at [384, 154] on link "Advanced" at bounding box center [403, 155] width 70 height 37
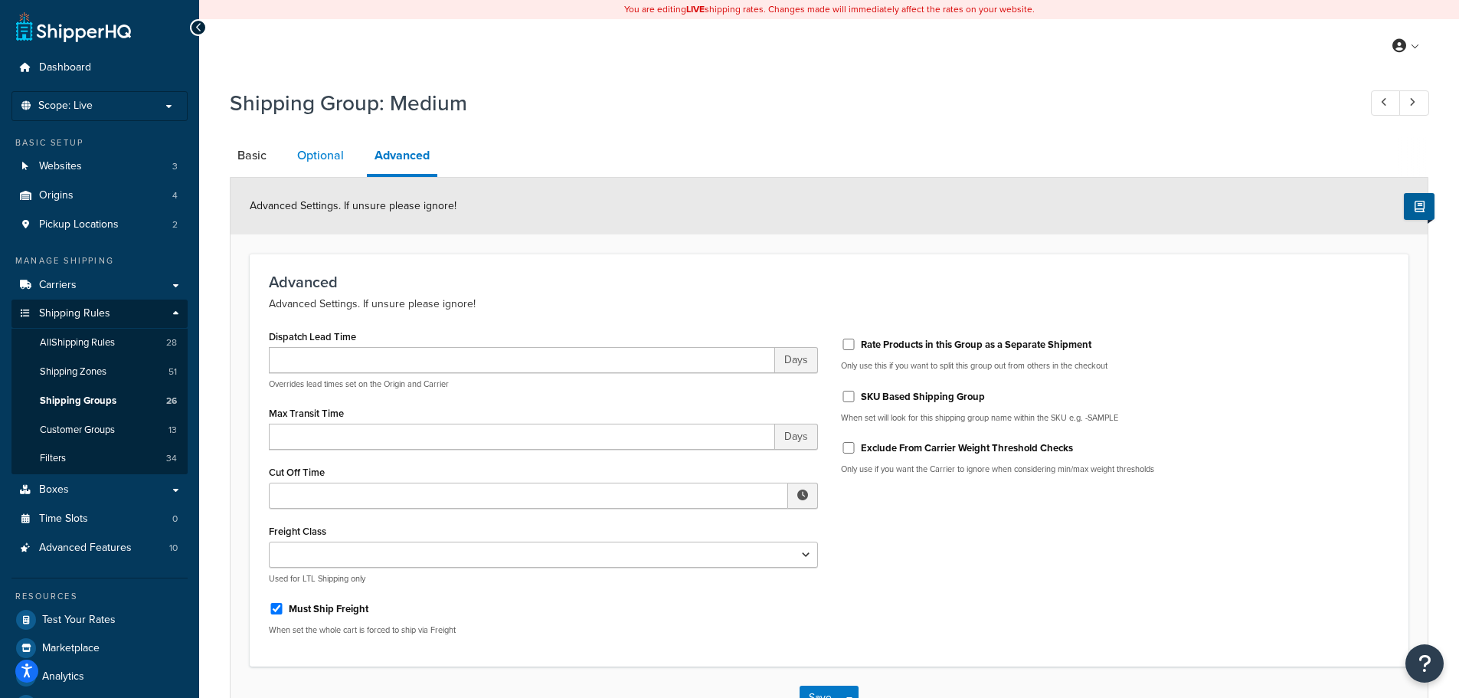
click at [338, 159] on link "Optional" at bounding box center [320, 155] width 62 height 37
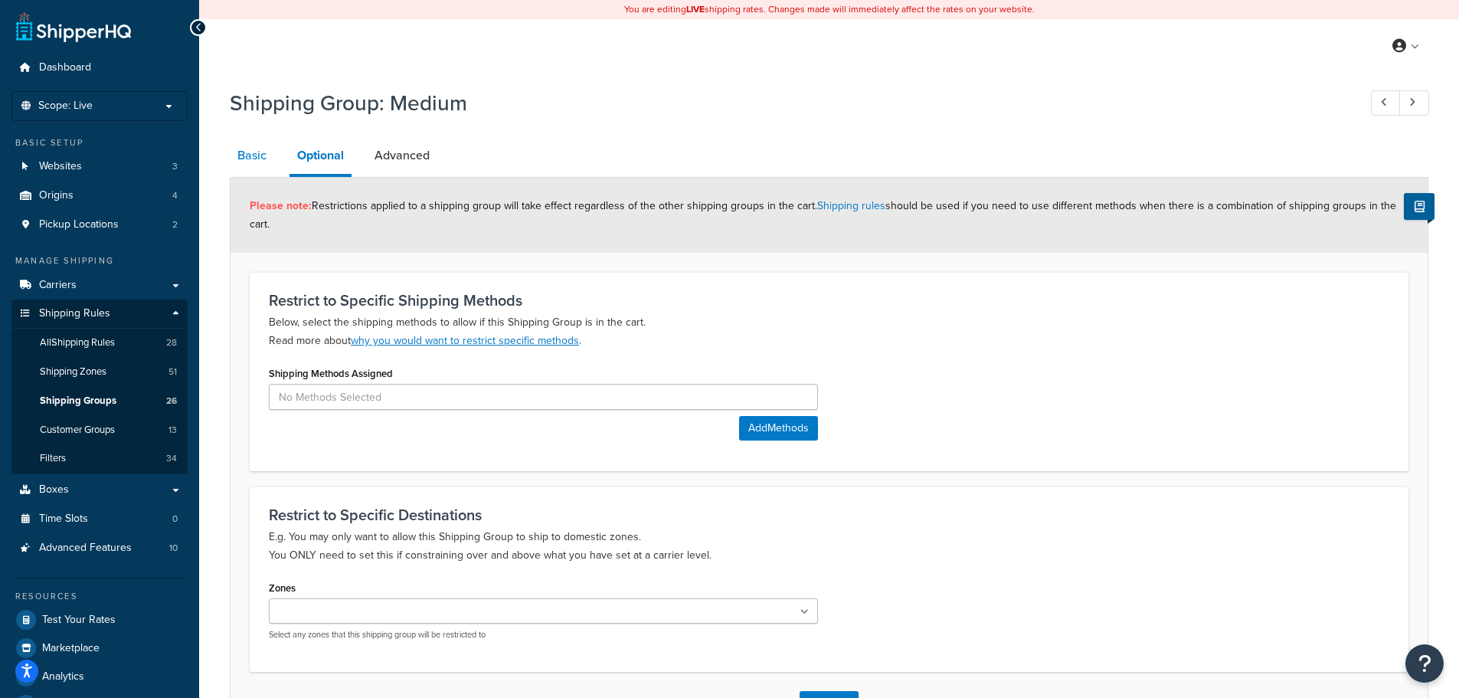
click at [256, 159] on link "Basic" at bounding box center [252, 155] width 44 height 37
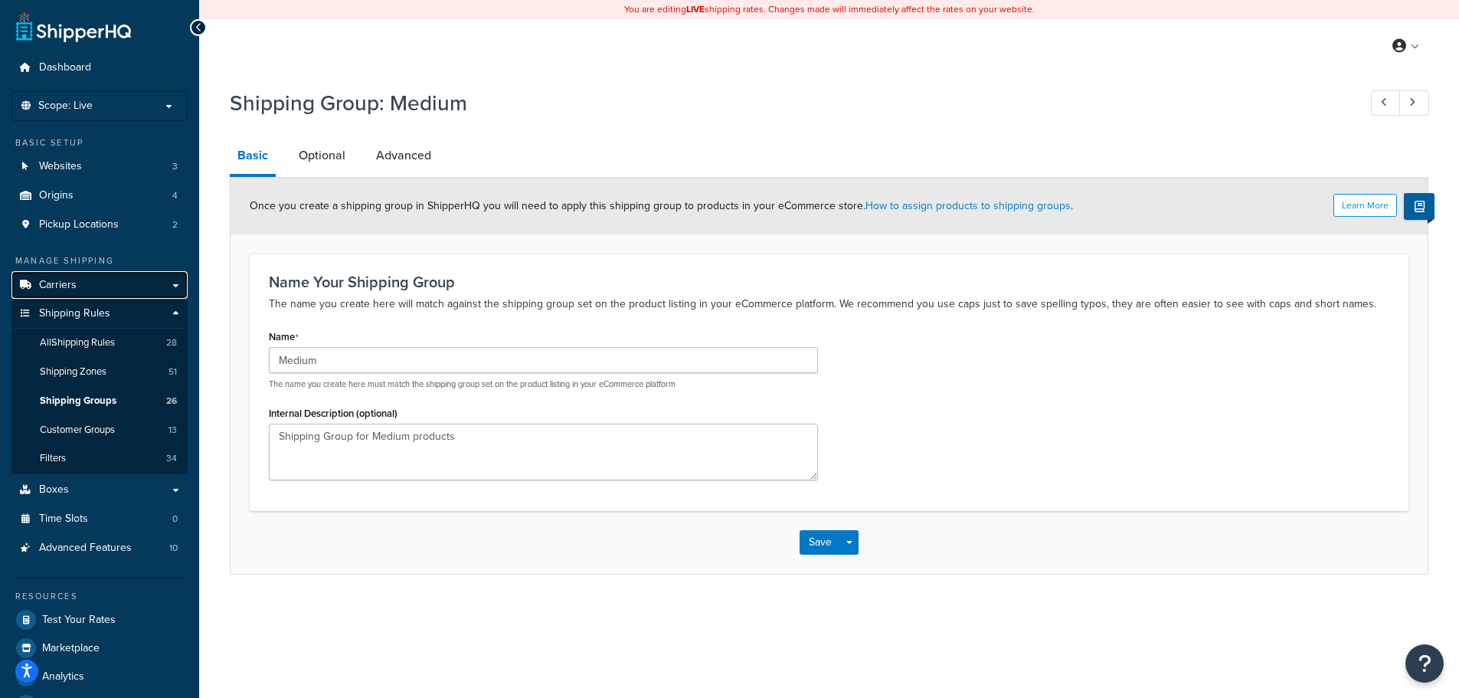
click at [137, 283] on link "Carriers" at bounding box center [99, 285] width 176 height 28
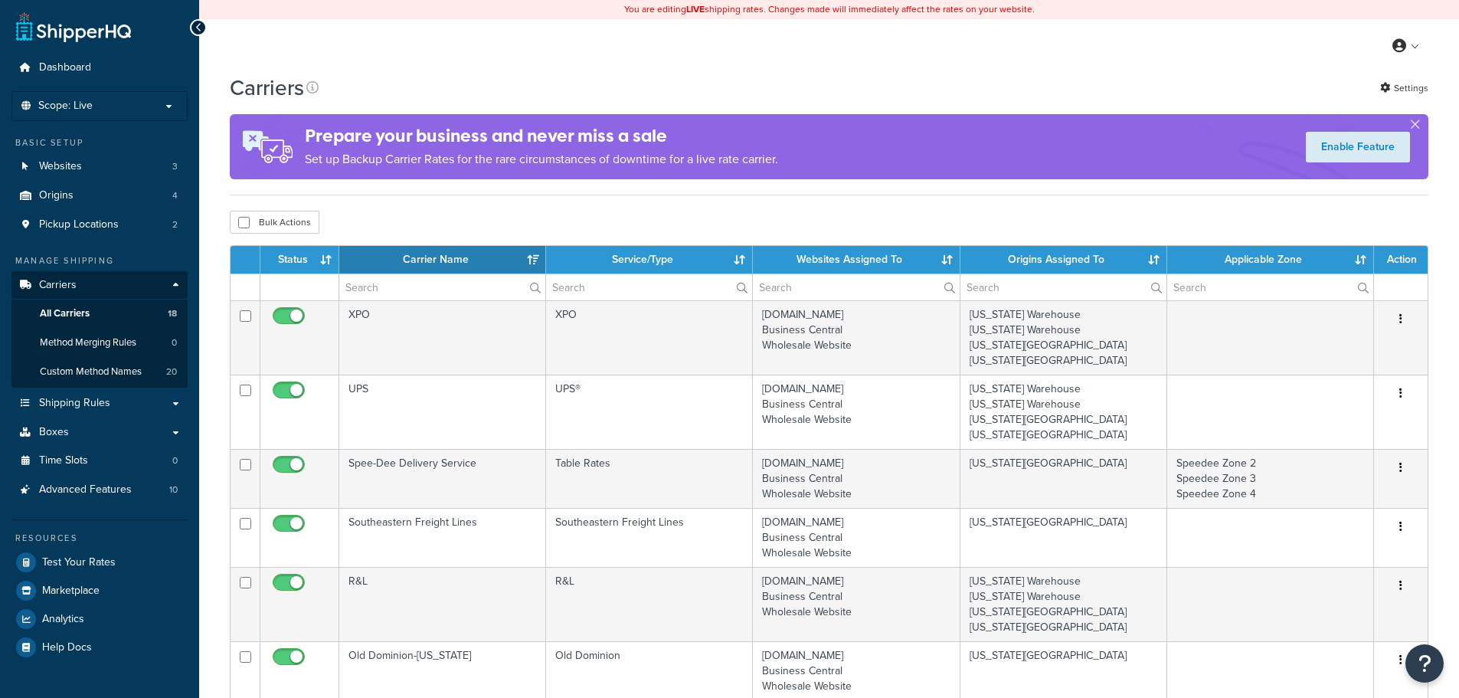
select select "15"
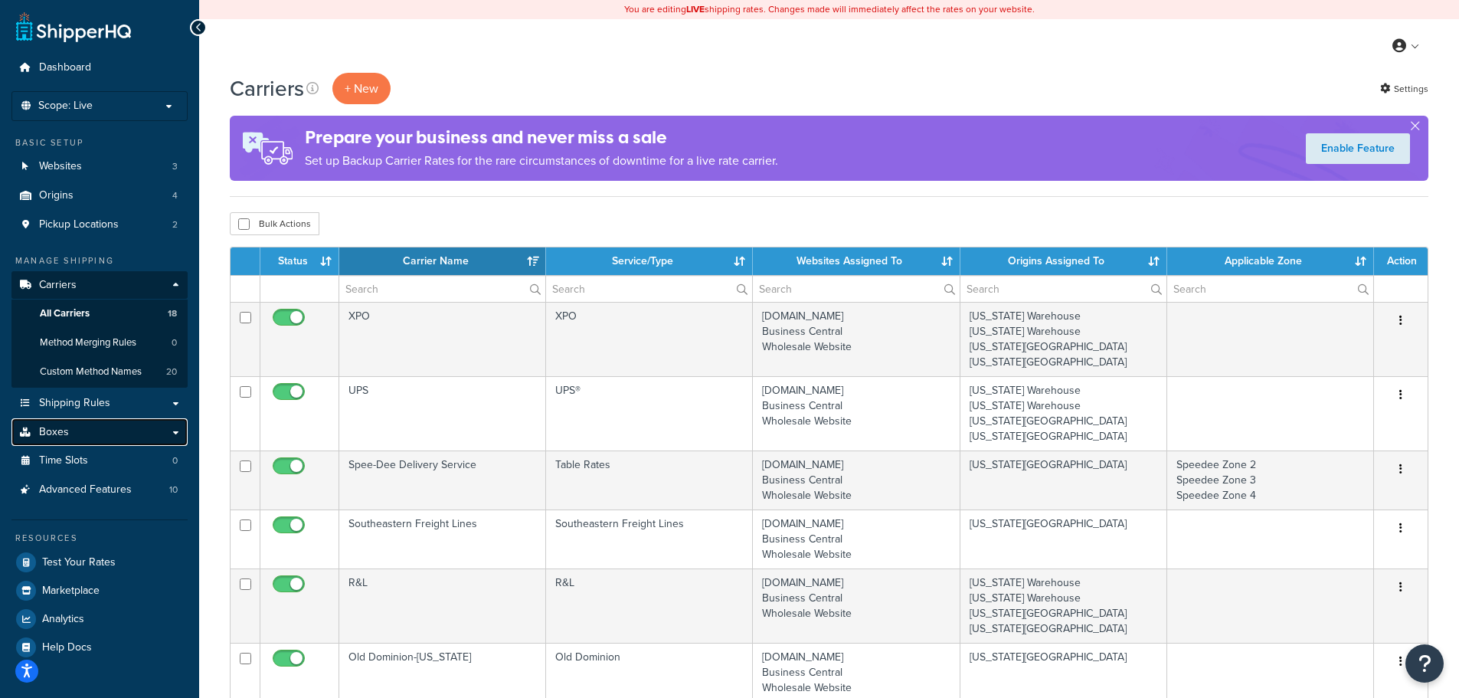
click at [87, 440] on link "Boxes" at bounding box center [99, 432] width 176 height 28
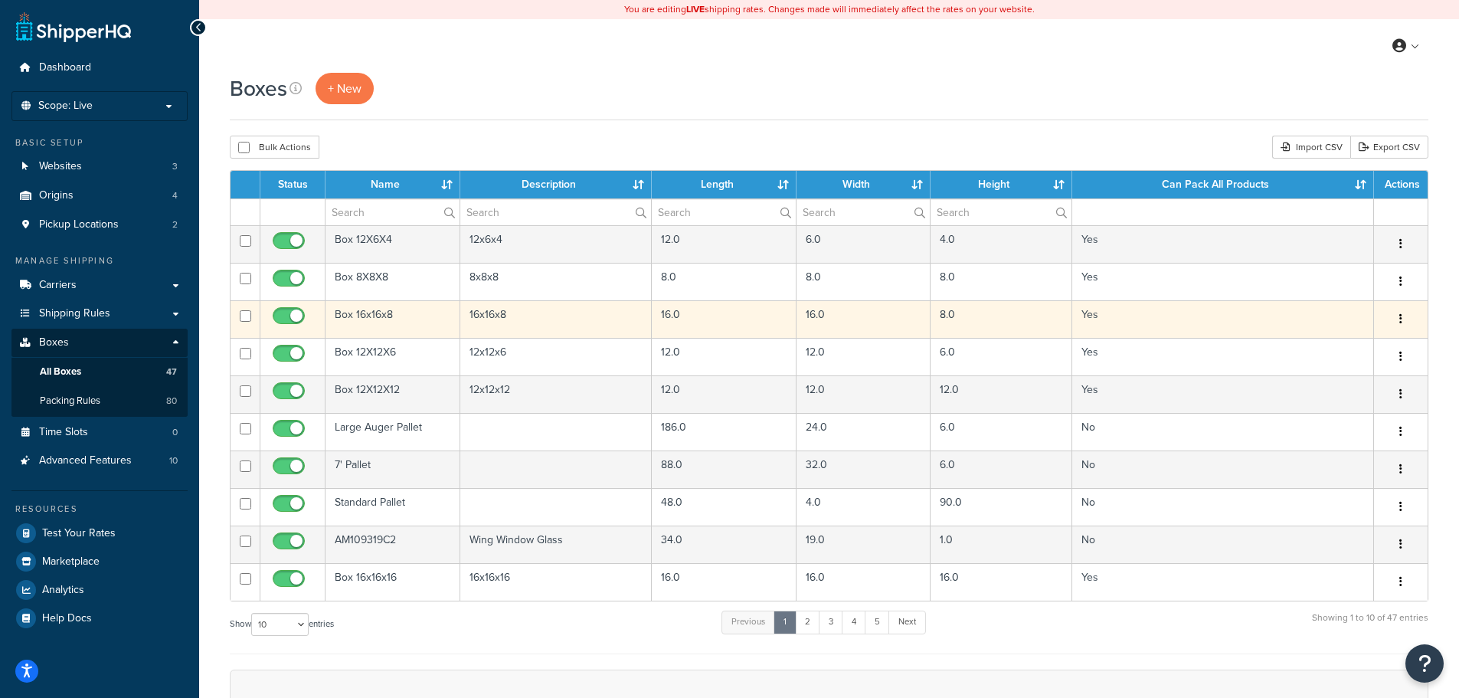
click at [374, 319] on td "Box 16x16x8" at bounding box center [392, 319] width 135 height 38
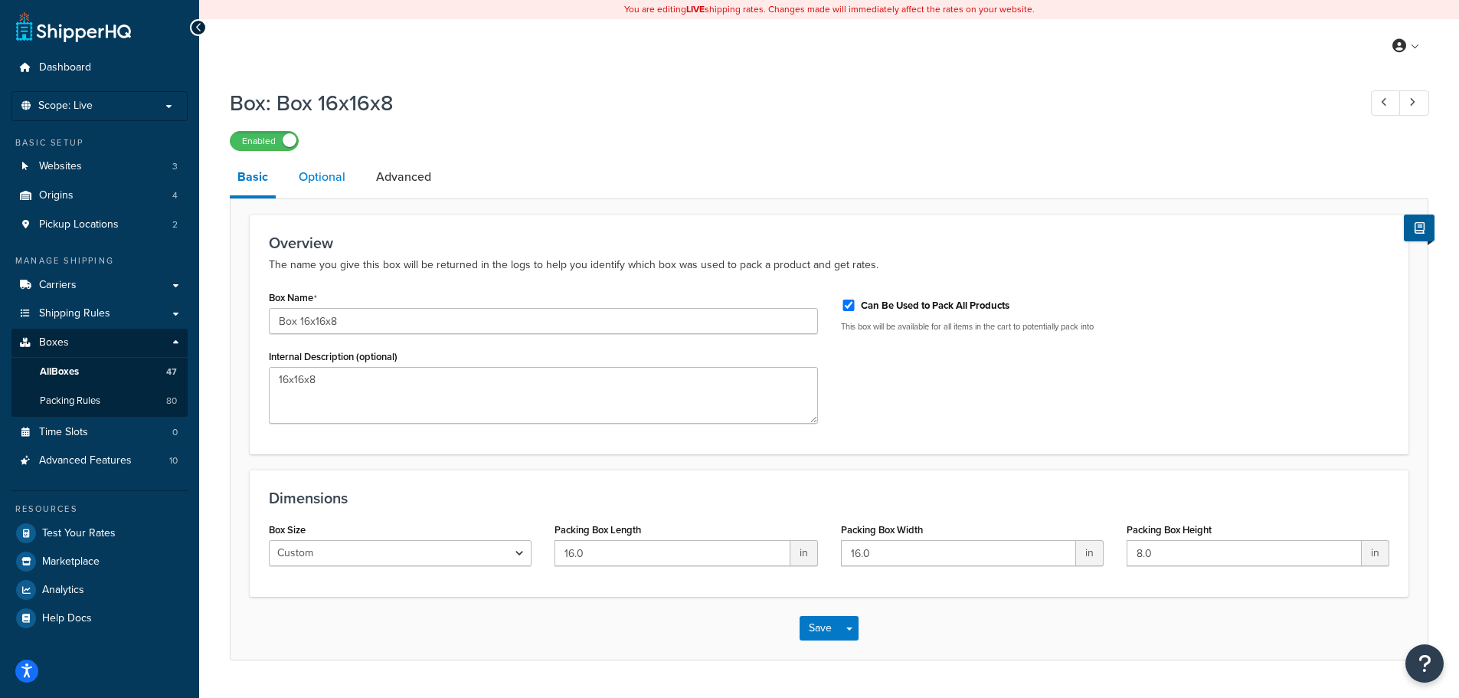
click at [308, 169] on link "Optional" at bounding box center [322, 177] width 62 height 37
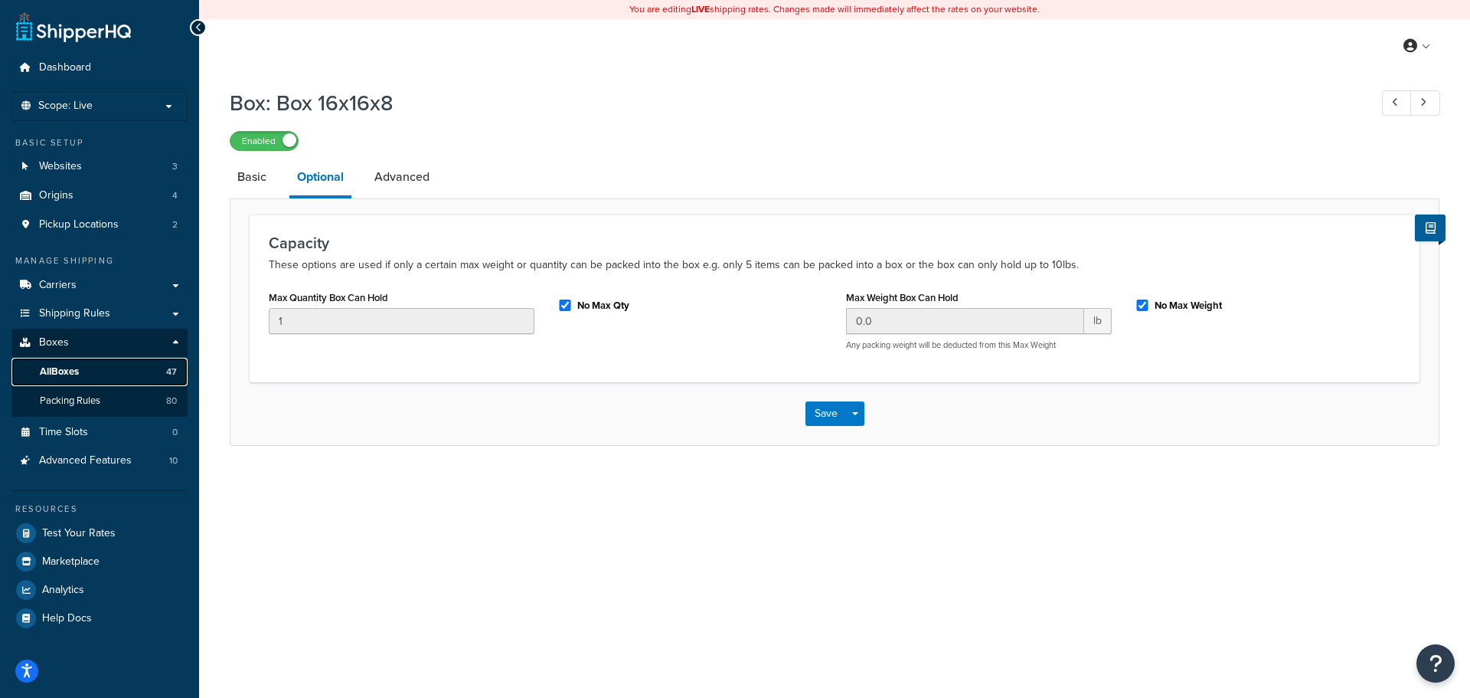
click at [72, 365] on span "All Boxes" at bounding box center [59, 371] width 39 height 13
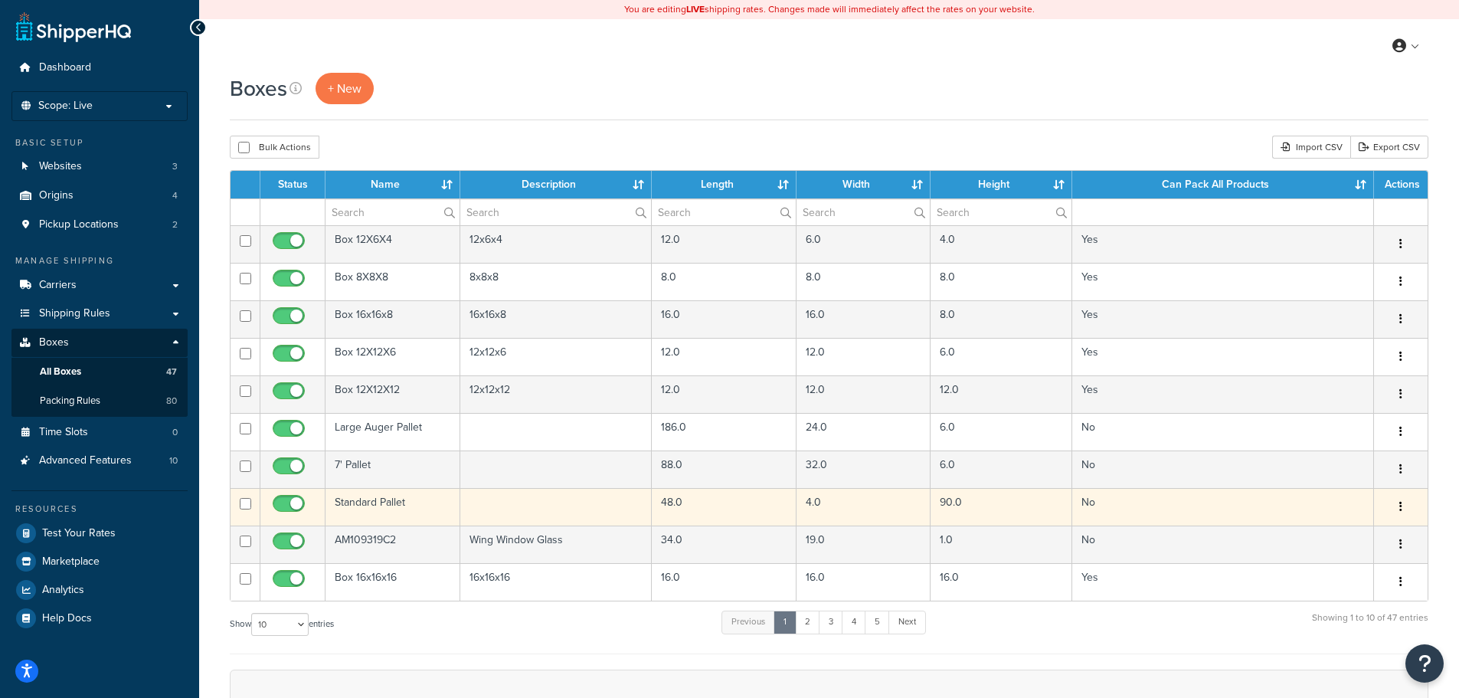
click at [380, 518] on td "Standard Pallet" at bounding box center [392, 507] width 135 height 38
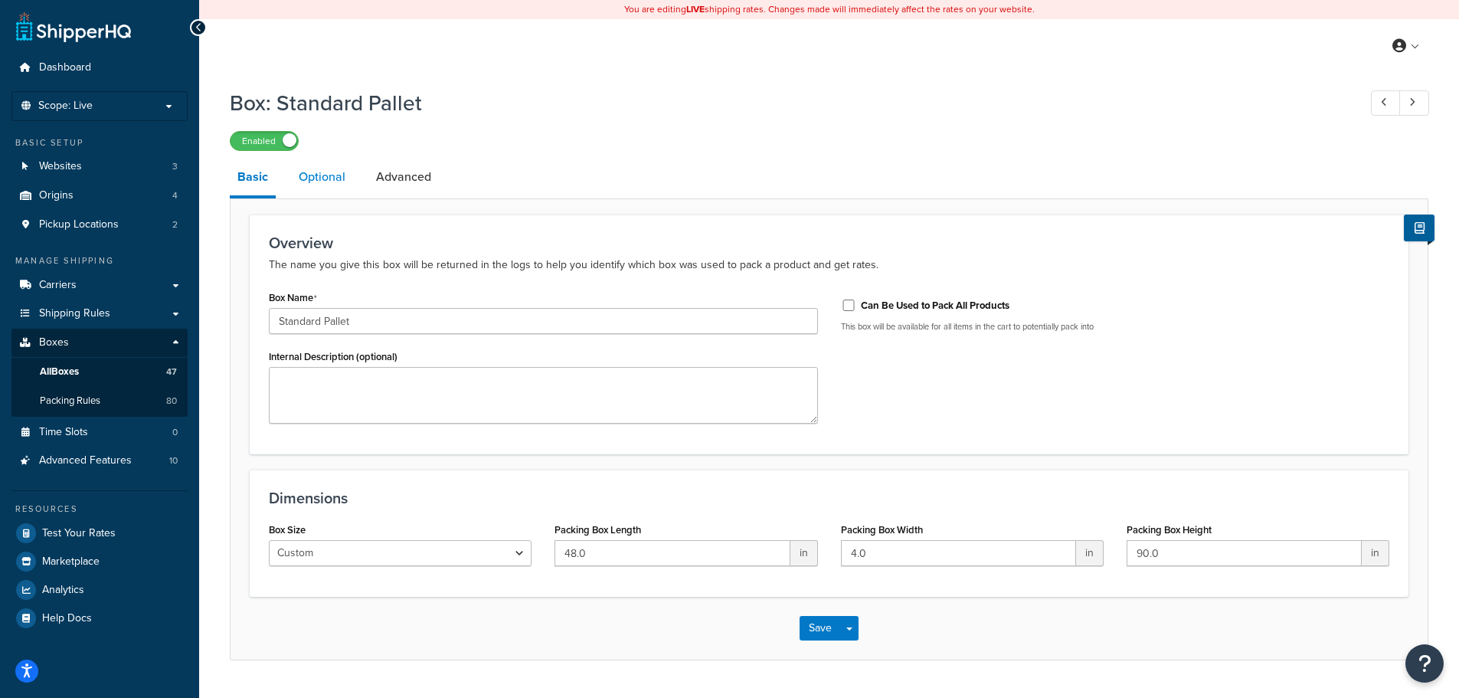
click at [316, 169] on link "Optional" at bounding box center [322, 177] width 62 height 37
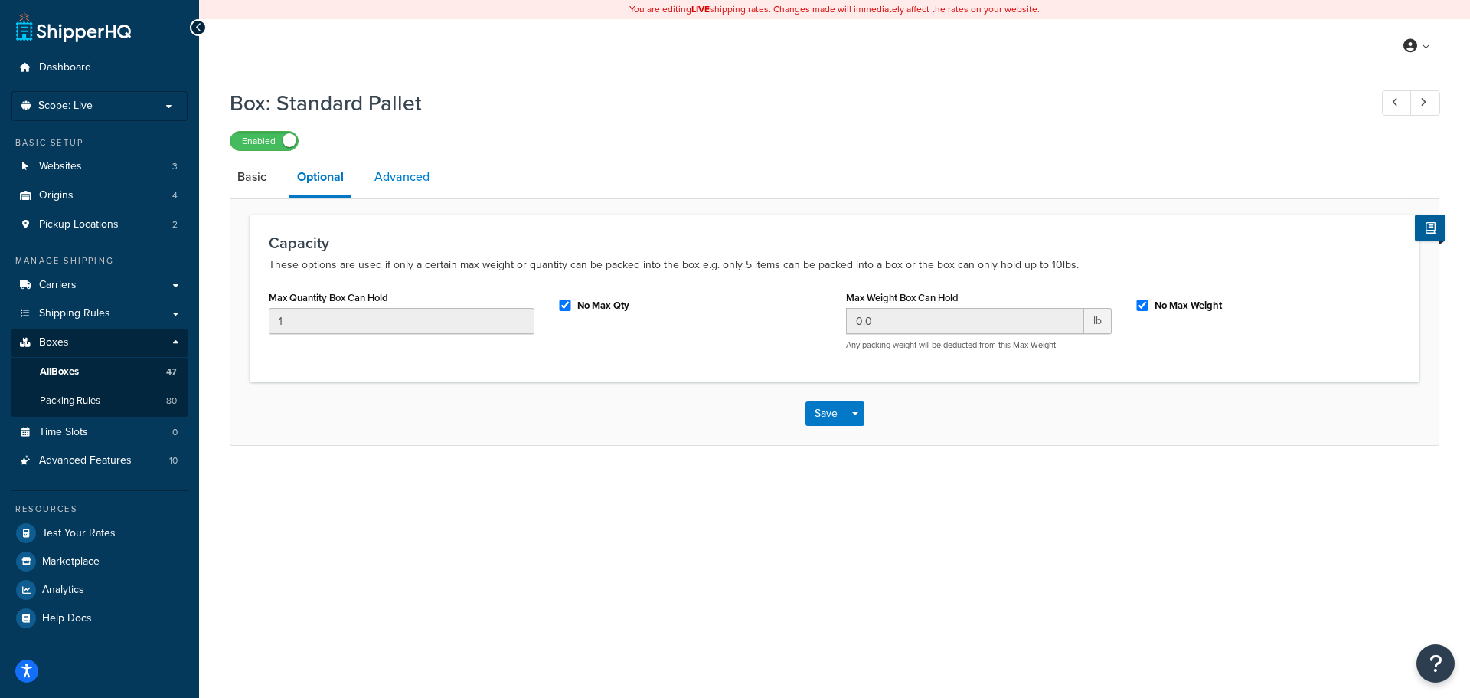
click at [425, 185] on link "Advanced" at bounding box center [402, 177] width 70 height 37
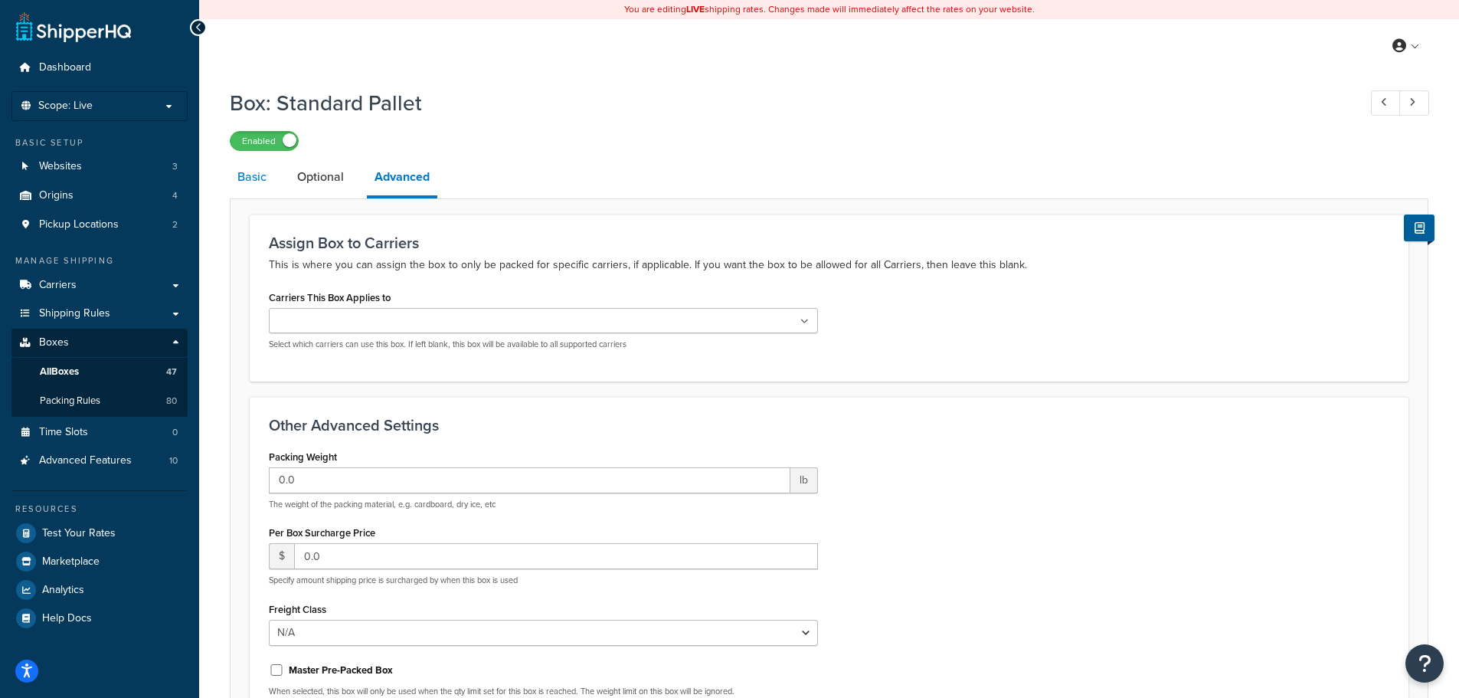
click at [252, 175] on link "Basic" at bounding box center [252, 177] width 44 height 37
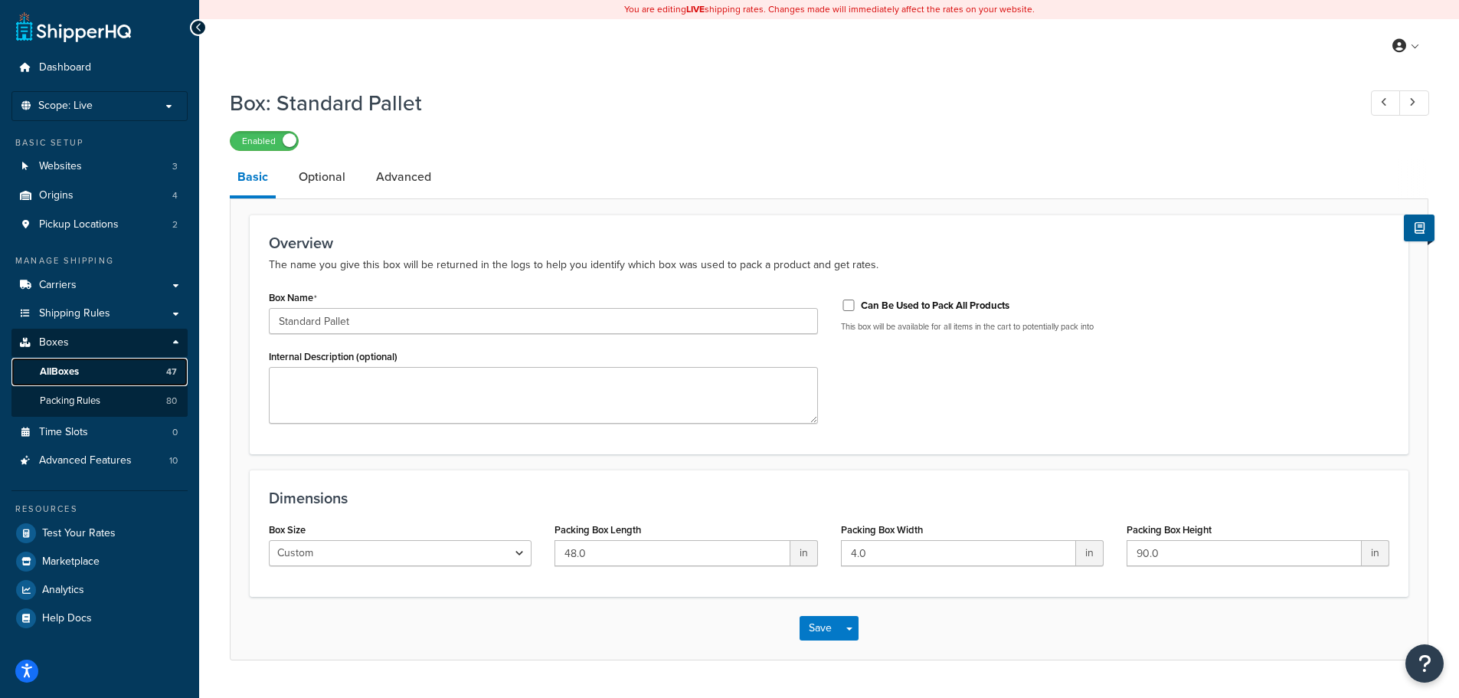
click at [105, 377] on link "All Boxes 47" at bounding box center [99, 372] width 176 height 28
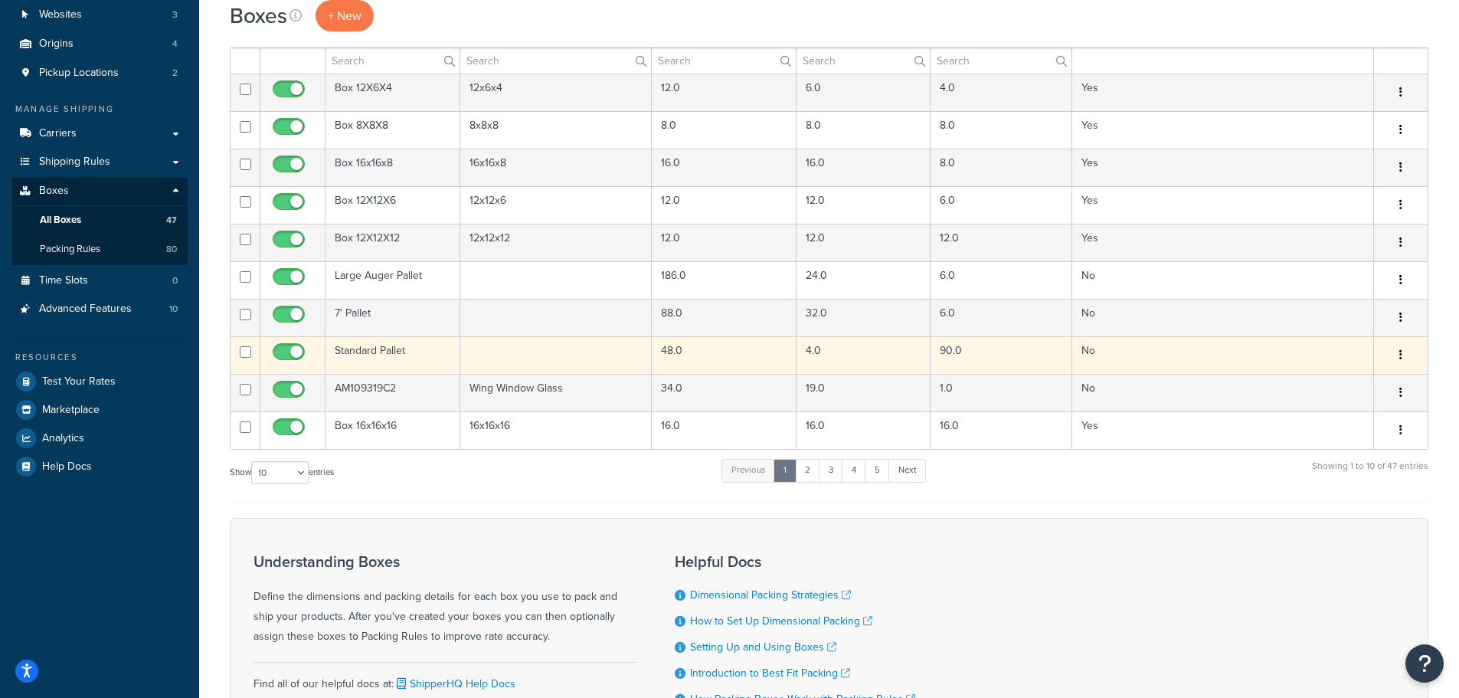
scroll to position [153, 0]
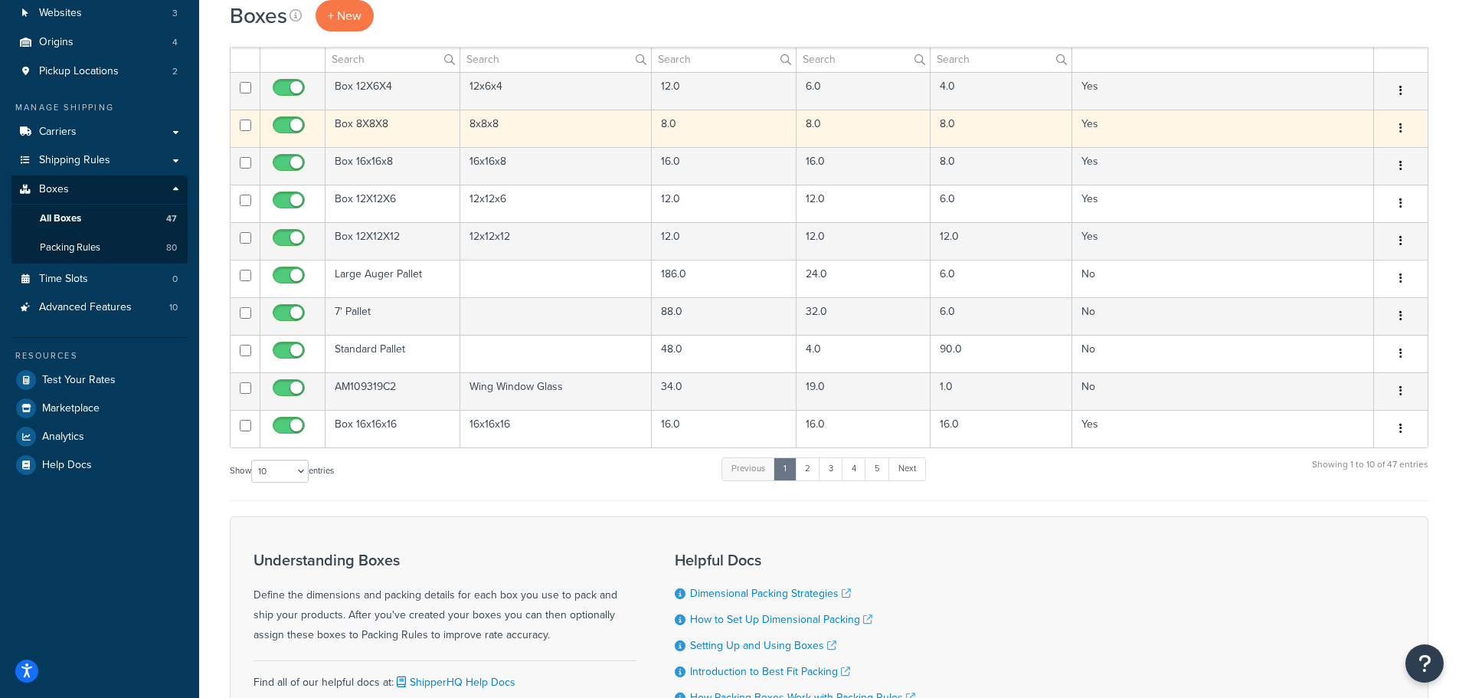
click at [380, 128] on td "Box 8X8X8" at bounding box center [392, 129] width 135 height 38
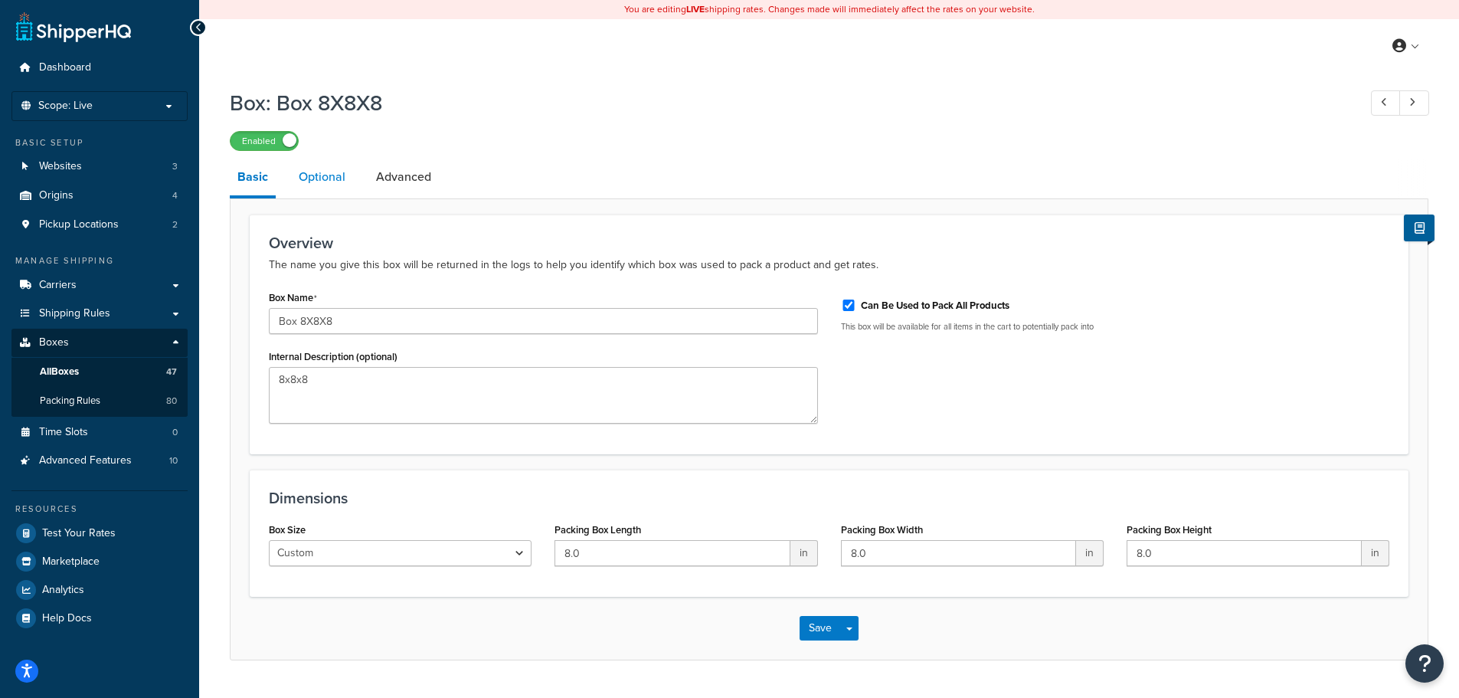
click at [326, 190] on link "Optional" at bounding box center [322, 177] width 62 height 37
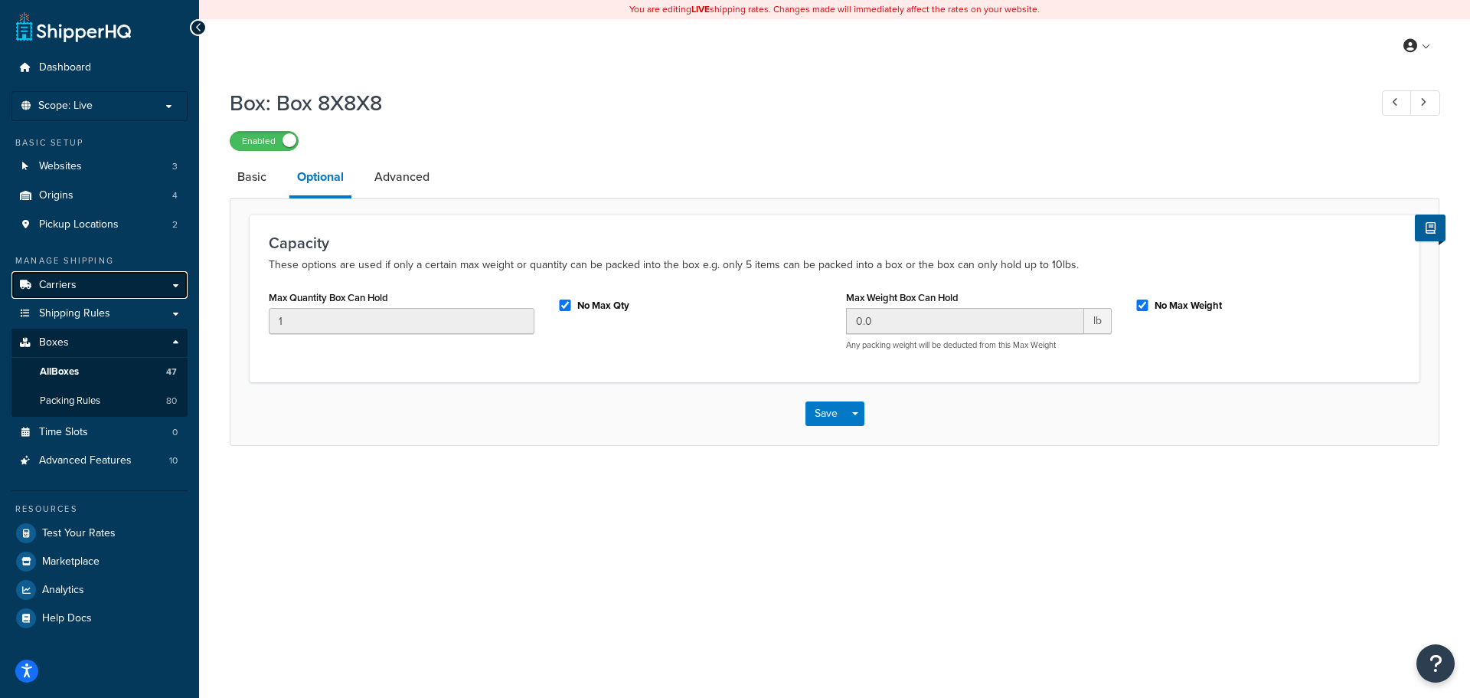
click at [100, 289] on link "Carriers" at bounding box center [99, 285] width 176 height 28
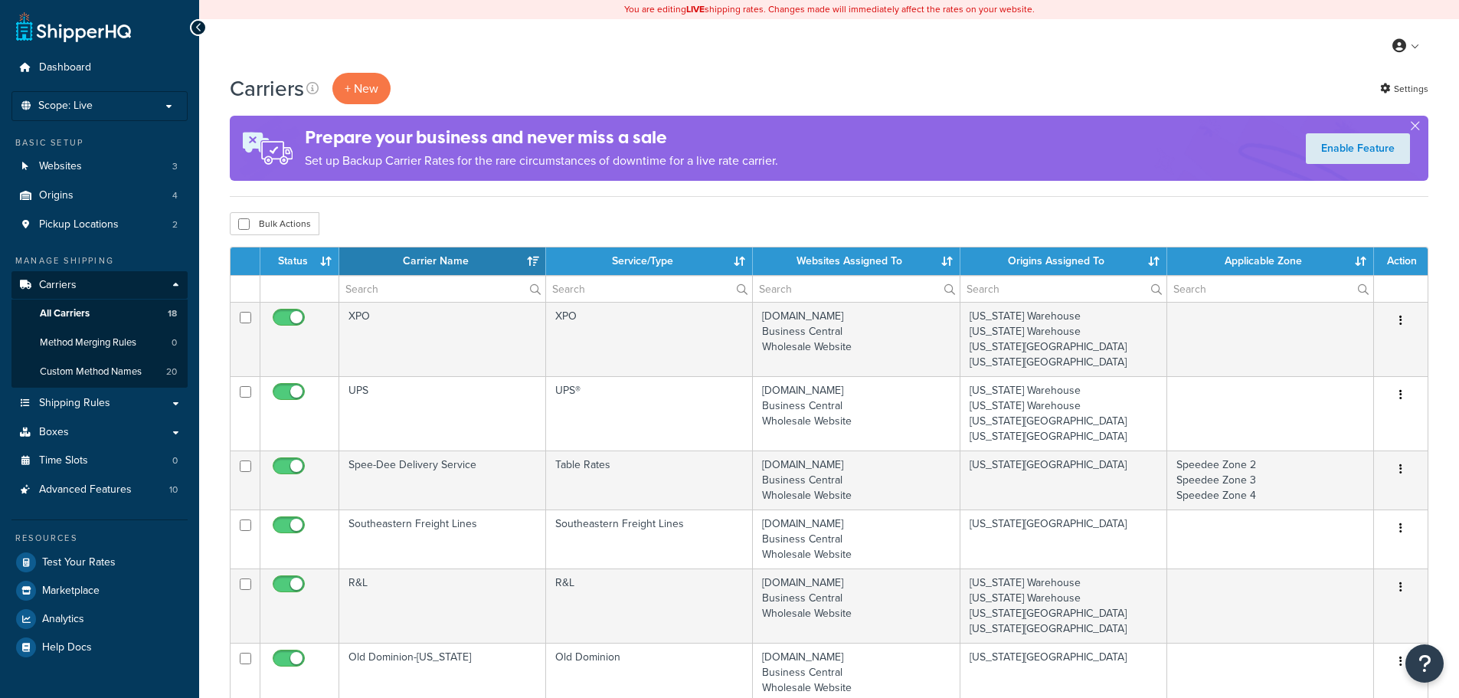
select select "15"
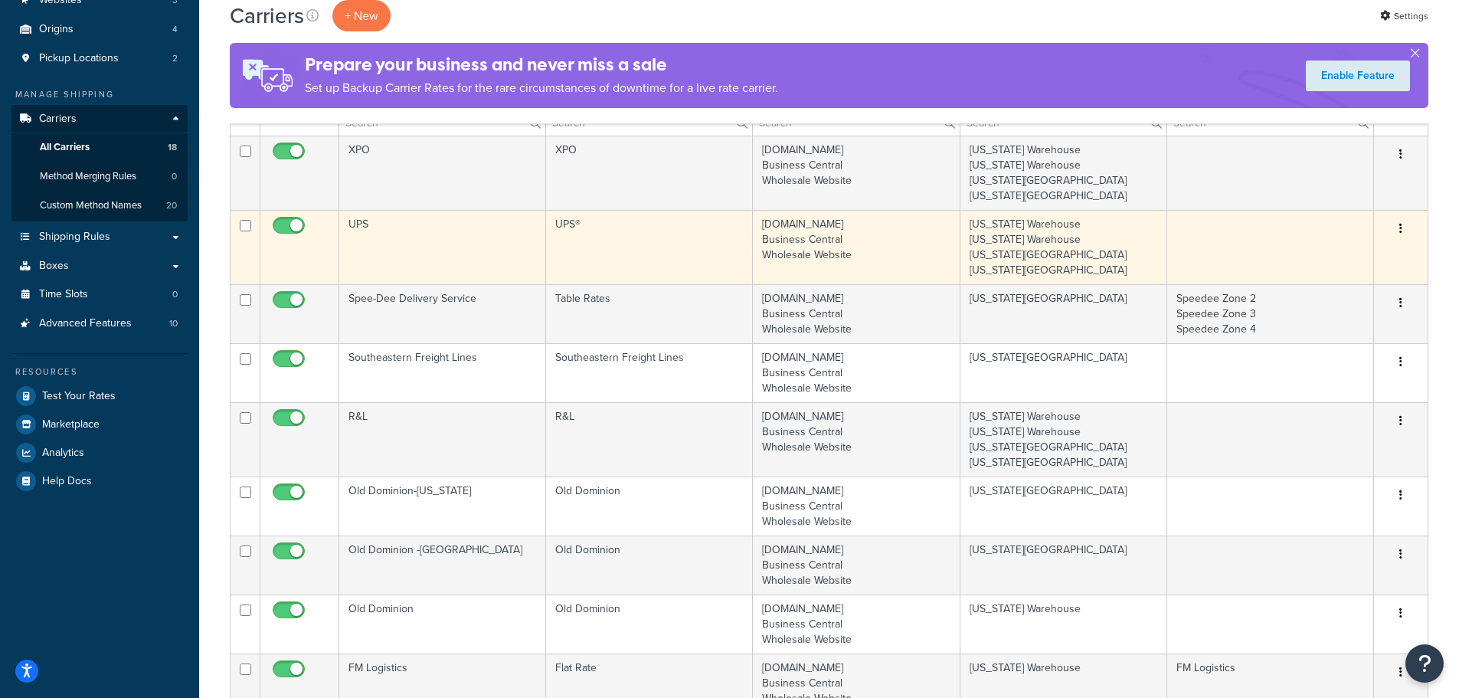
scroll to position [153, 0]
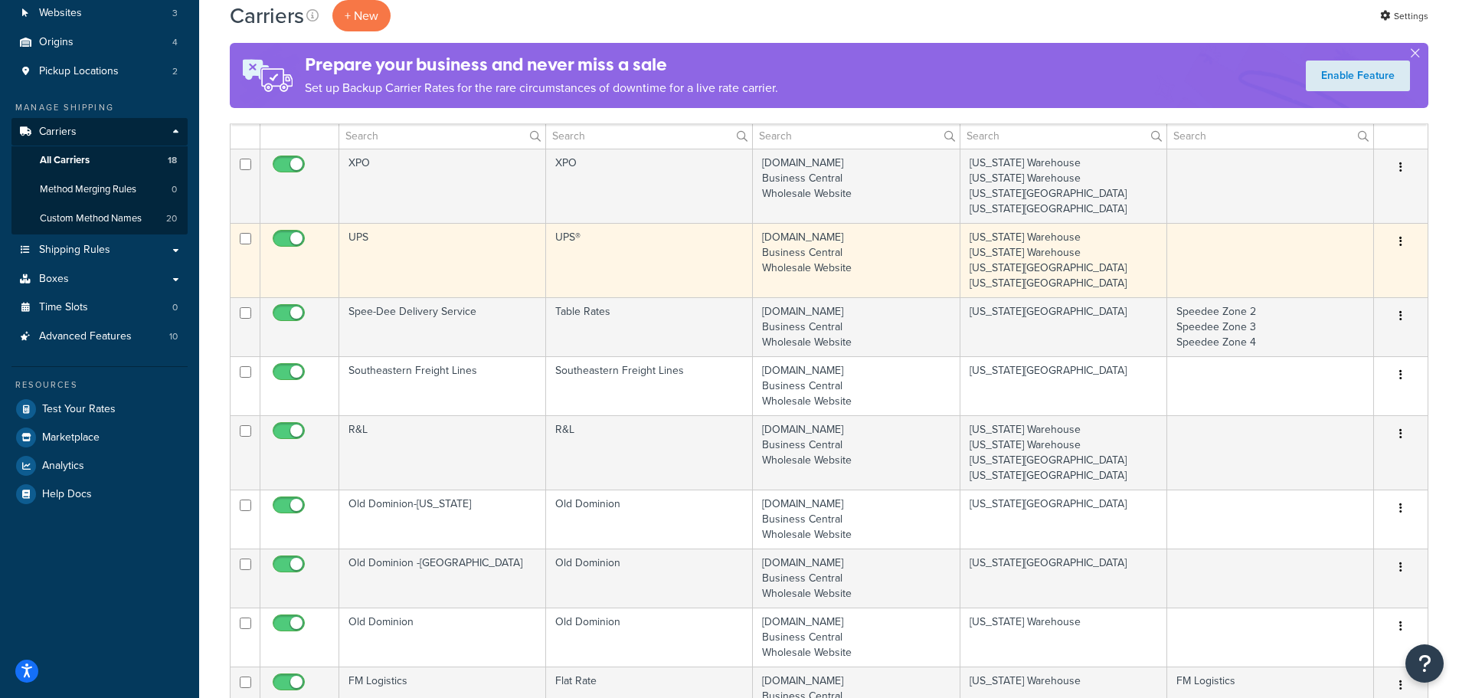
click at [427, 260] on td "UPS" at bounding box center [442, 260] width 207 height 74
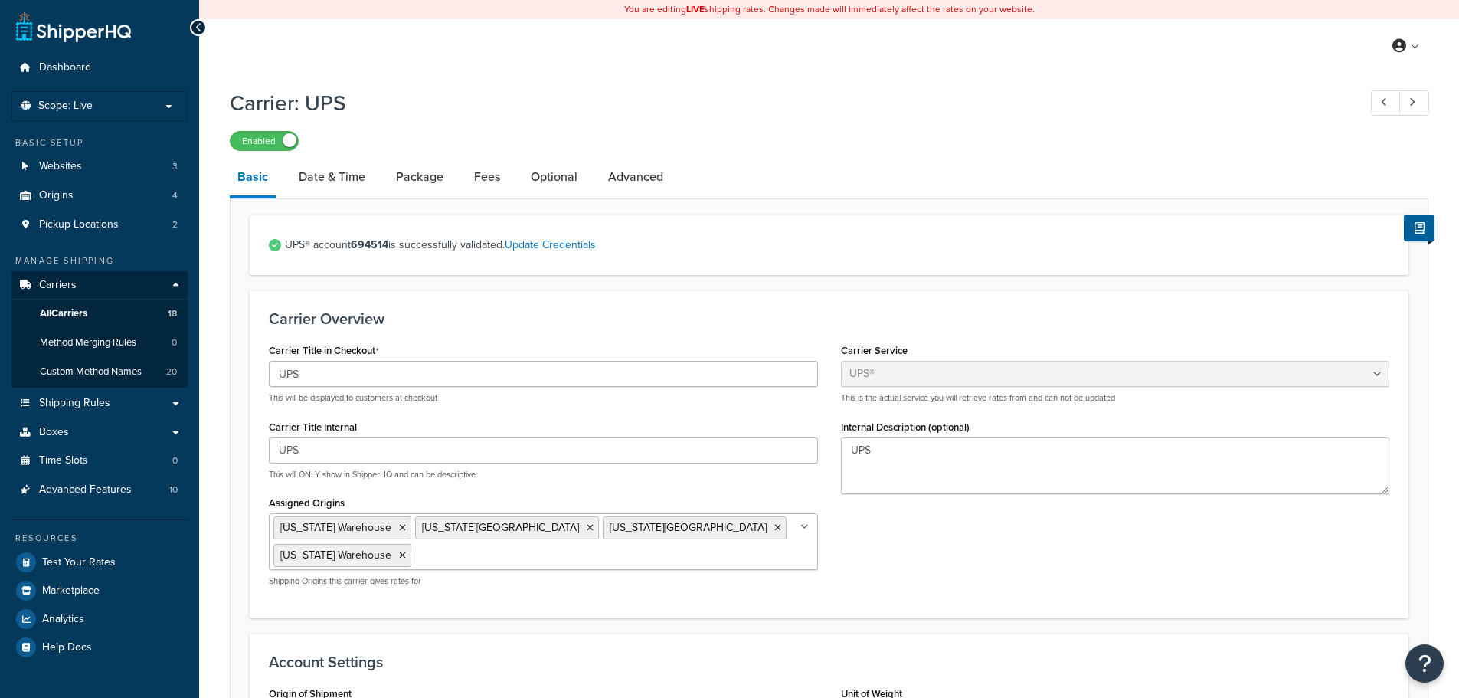
select select "ups"
click at [419, 168] on link "Package" at bounding box center [419, 177] width 63 height 37
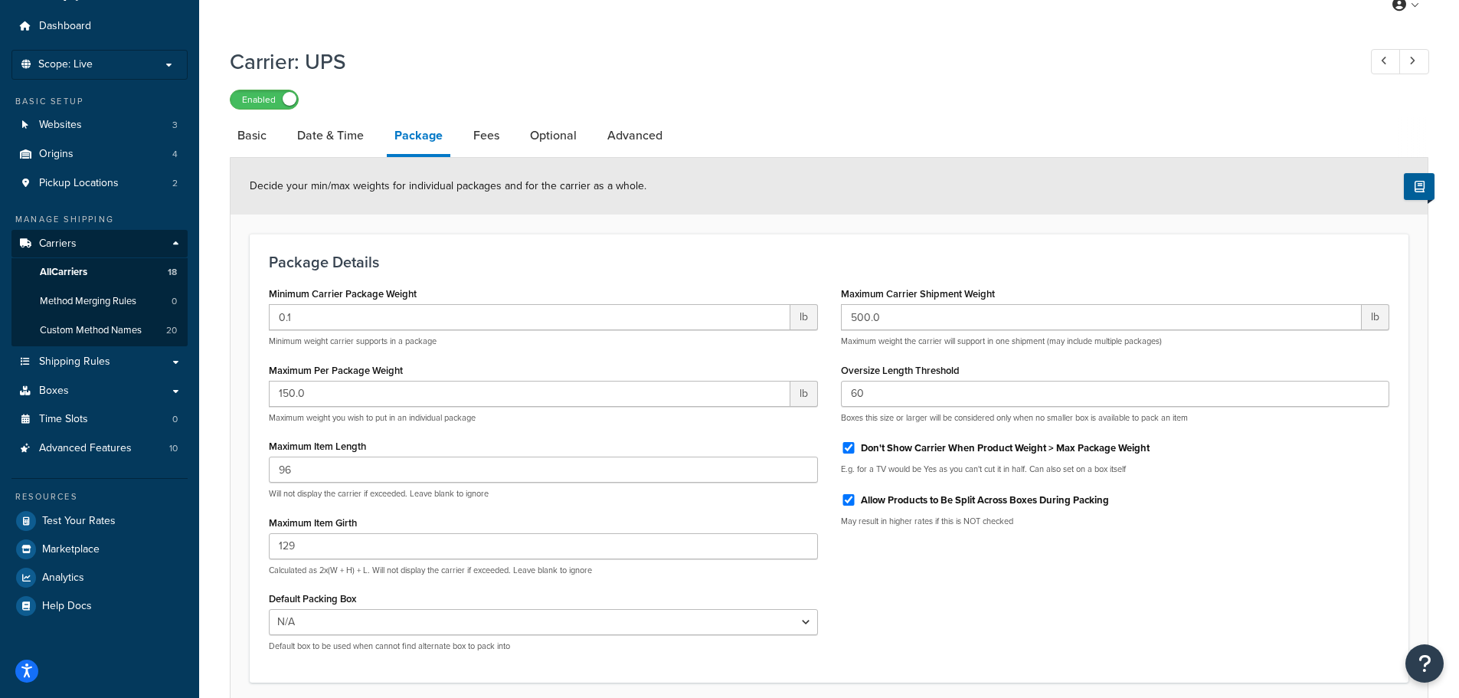
scroll to position [77, 0]
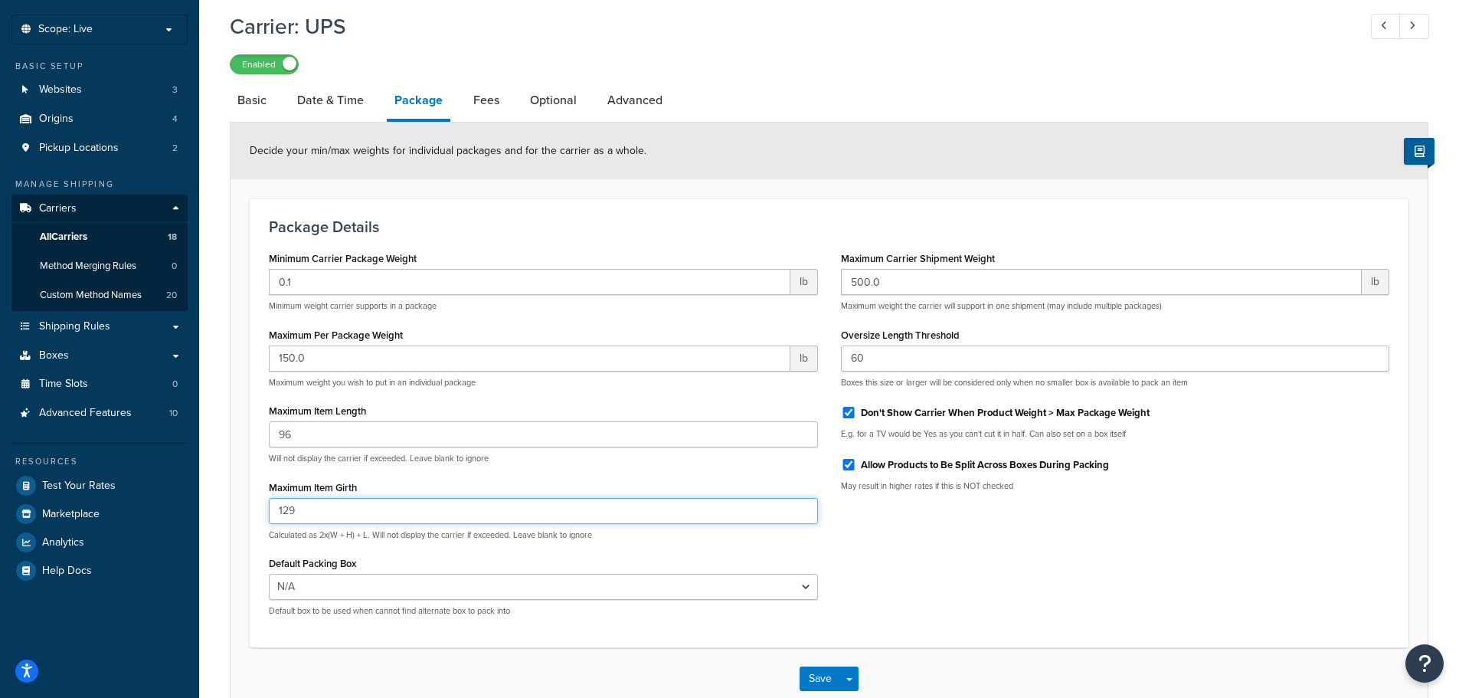
drag, startPoint x: 320, startPoint y: 510, endPoint x: 200, endPoint y: 491, distance: 121.7
click at [196, 499] on div "Dashboard Scope: Live Basic Setup Websites 3 Origins 4 Pickup Locations 2 Manag…" at bounding box center [729, 355] width 1459 height 864
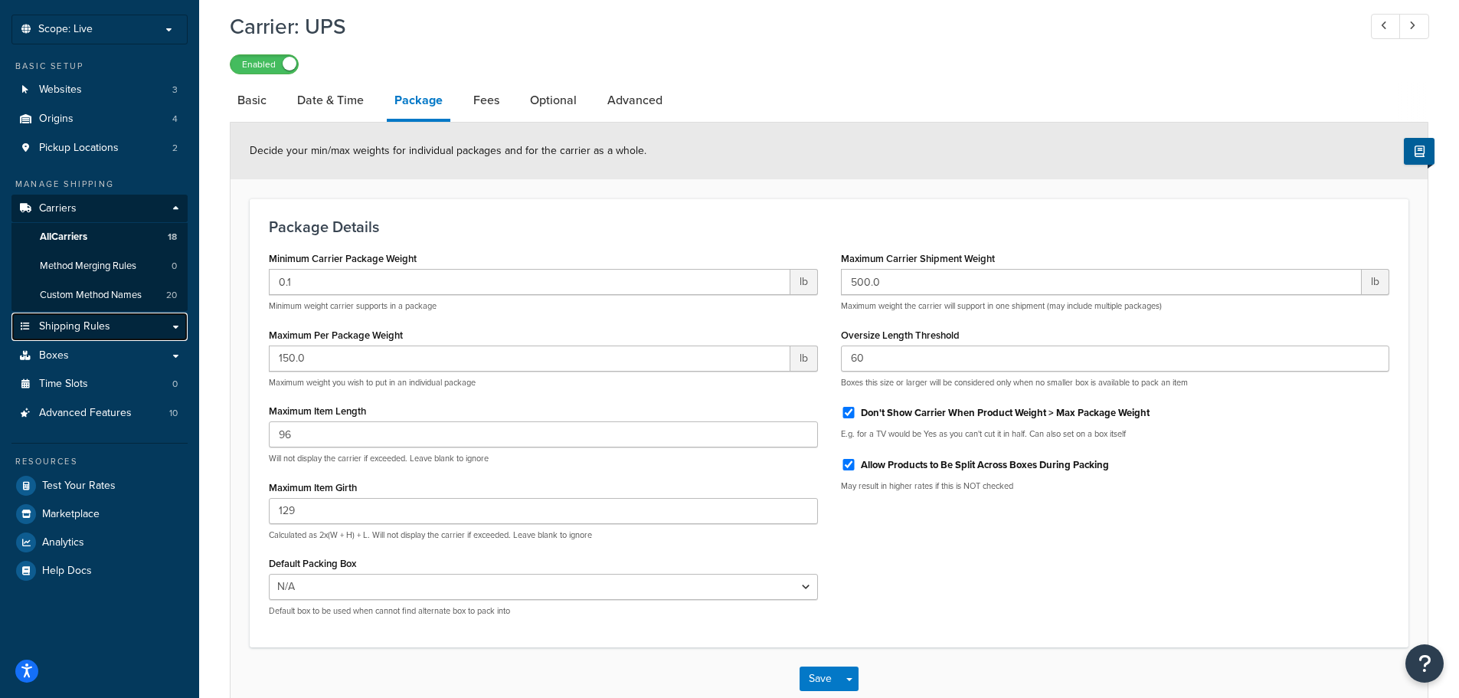
click at [88, 331] on span "Shipping Rules" at bounding box center [74, 326] width 71 height 13
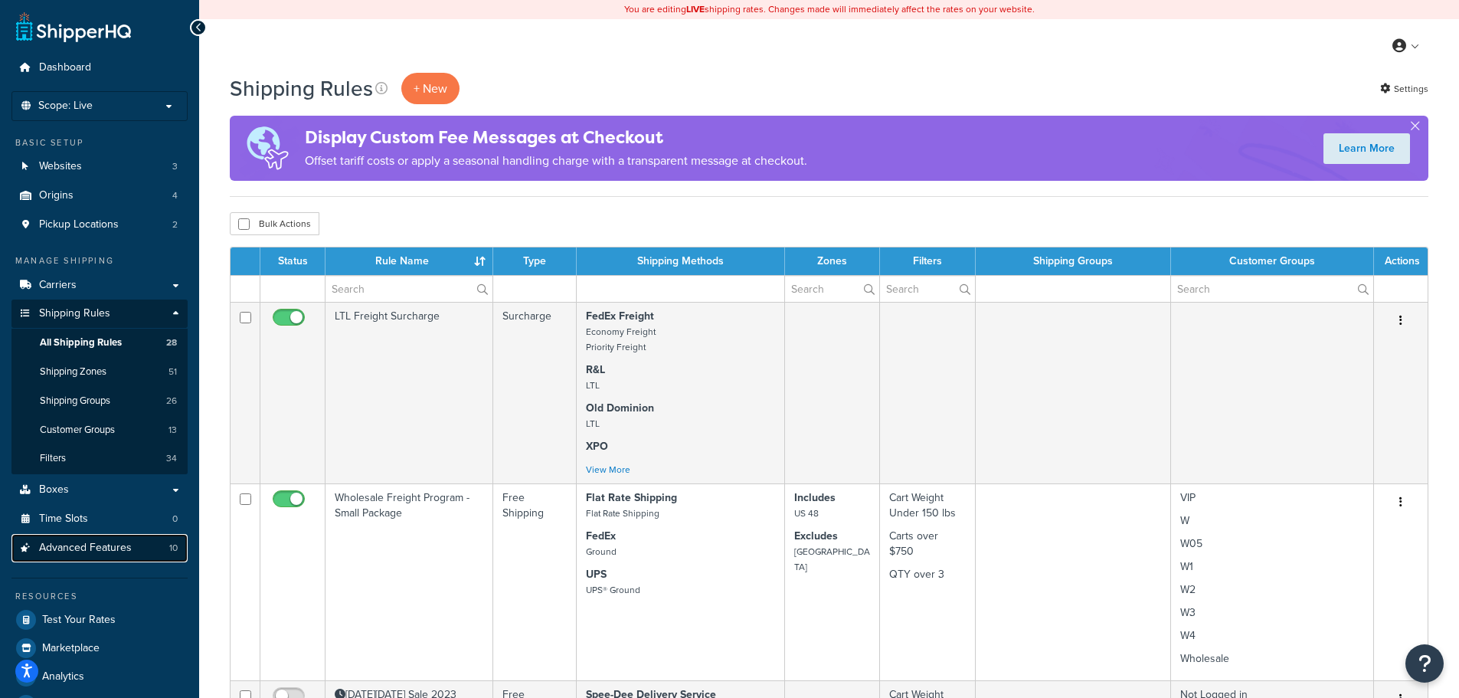
click at [116, 539] on link "Advanced Features 10" at bounding box center [99, 548] width 176 height 28
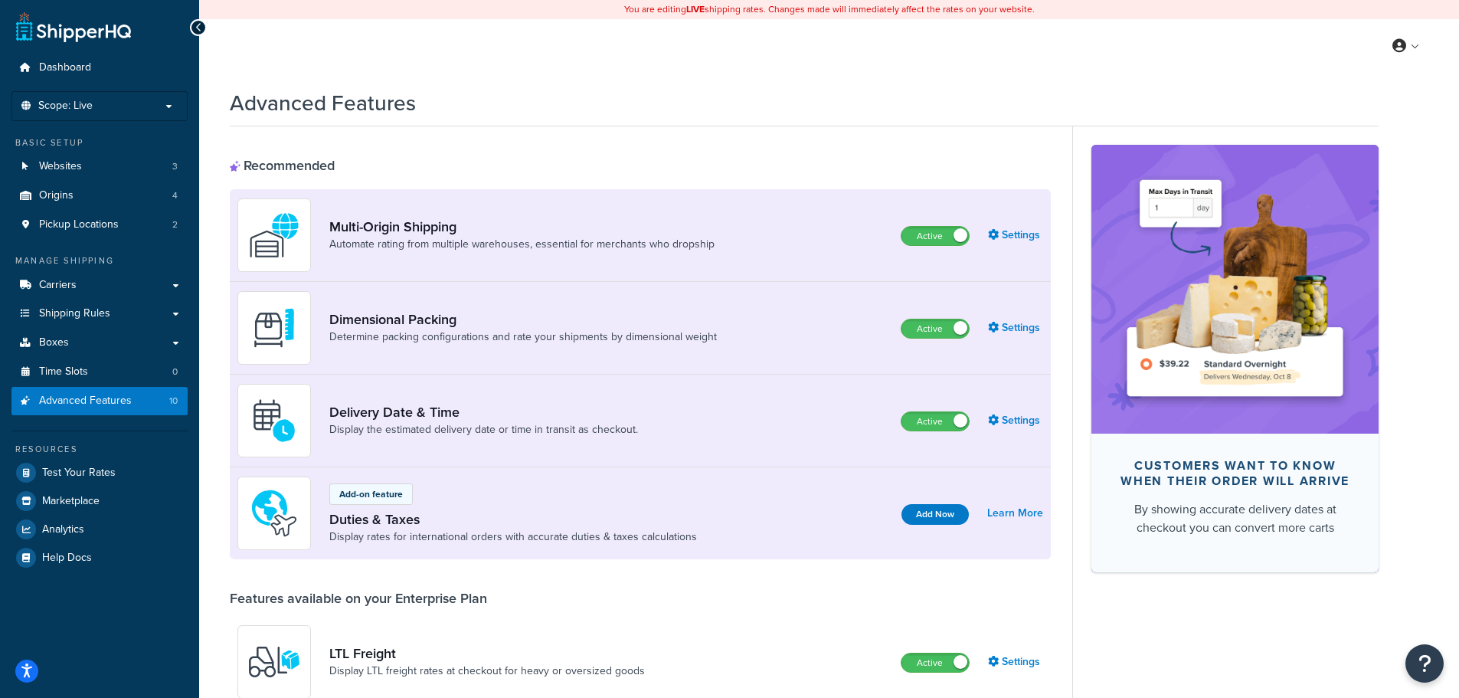
click at [440, 350] on div "Dimensional Packing Determine packing configurations and rate your shipments by…" at bounding box center [483, 328] width 492 height 74
click at [1023, 332] on link "Settings" at bounding box center [1015, 327] width 55 height 21
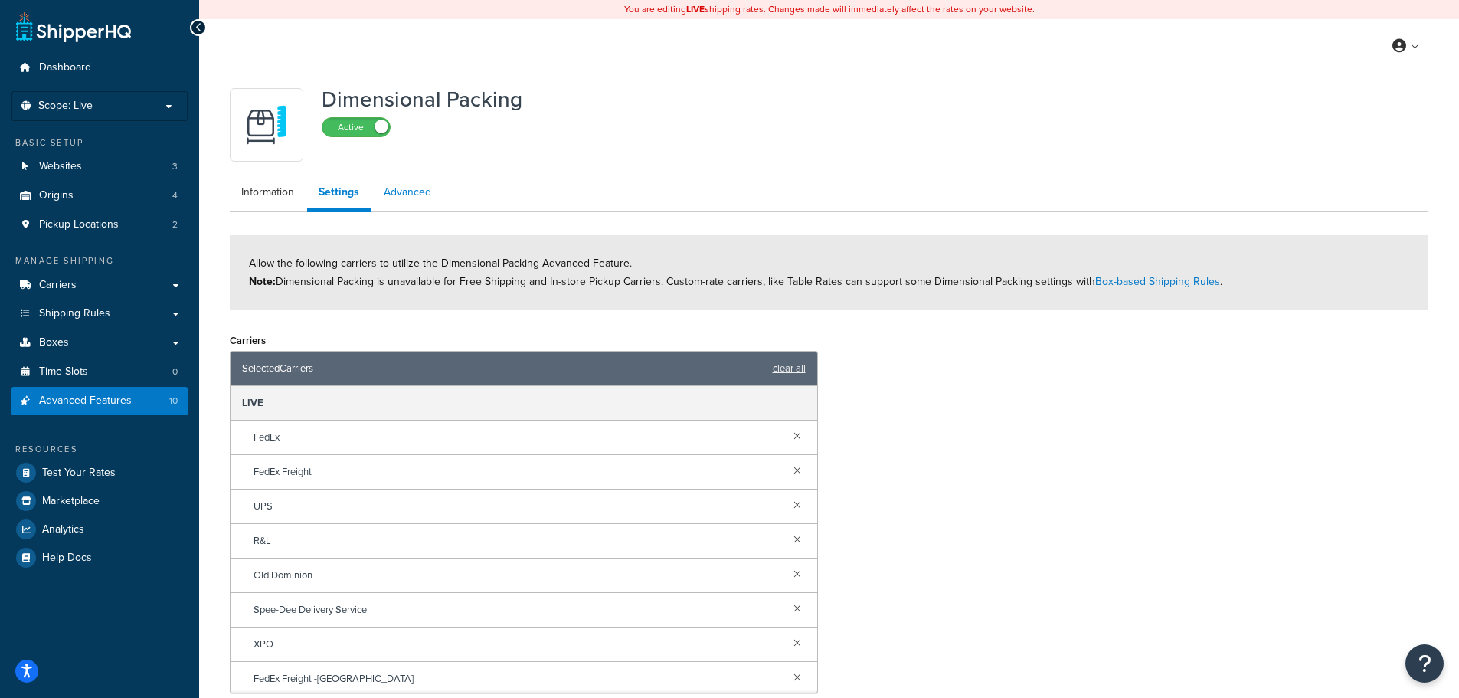
click at [422, 191] on link "Advanced" at bounding box center [407, 192] width 70 height 31
select select "false"
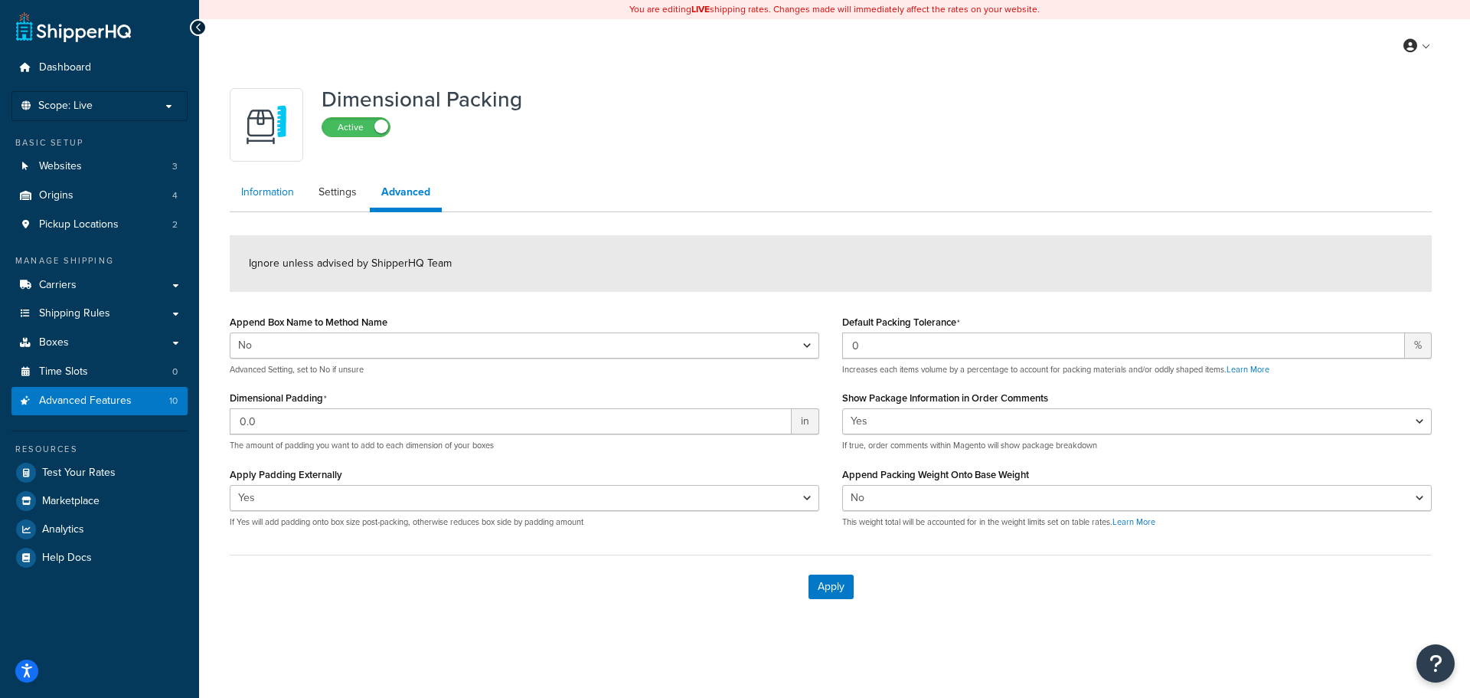
click at [263, 193] on link "Information" at bounding box center [268, 192] width 76 height 31
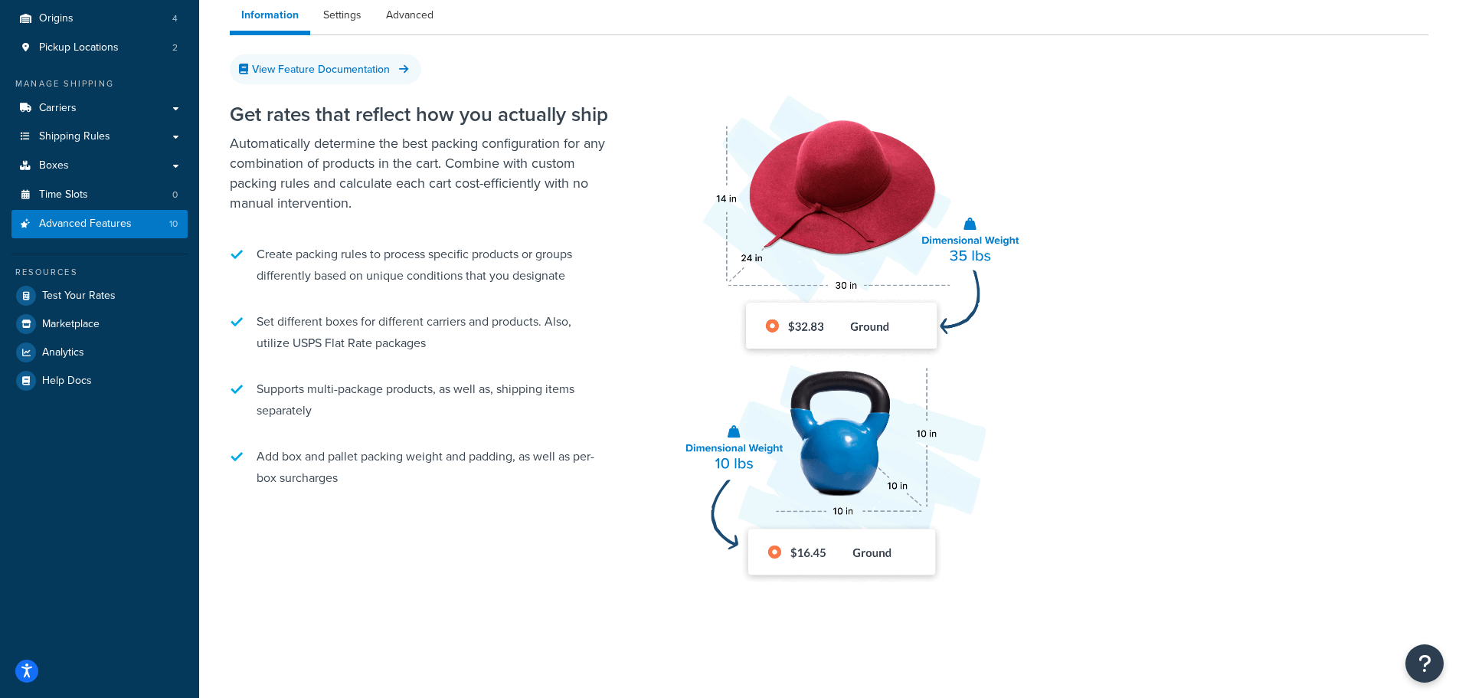
scroll to position [198, 0]
